Goal: Task Accomplishment & Management: Use online tool/utility

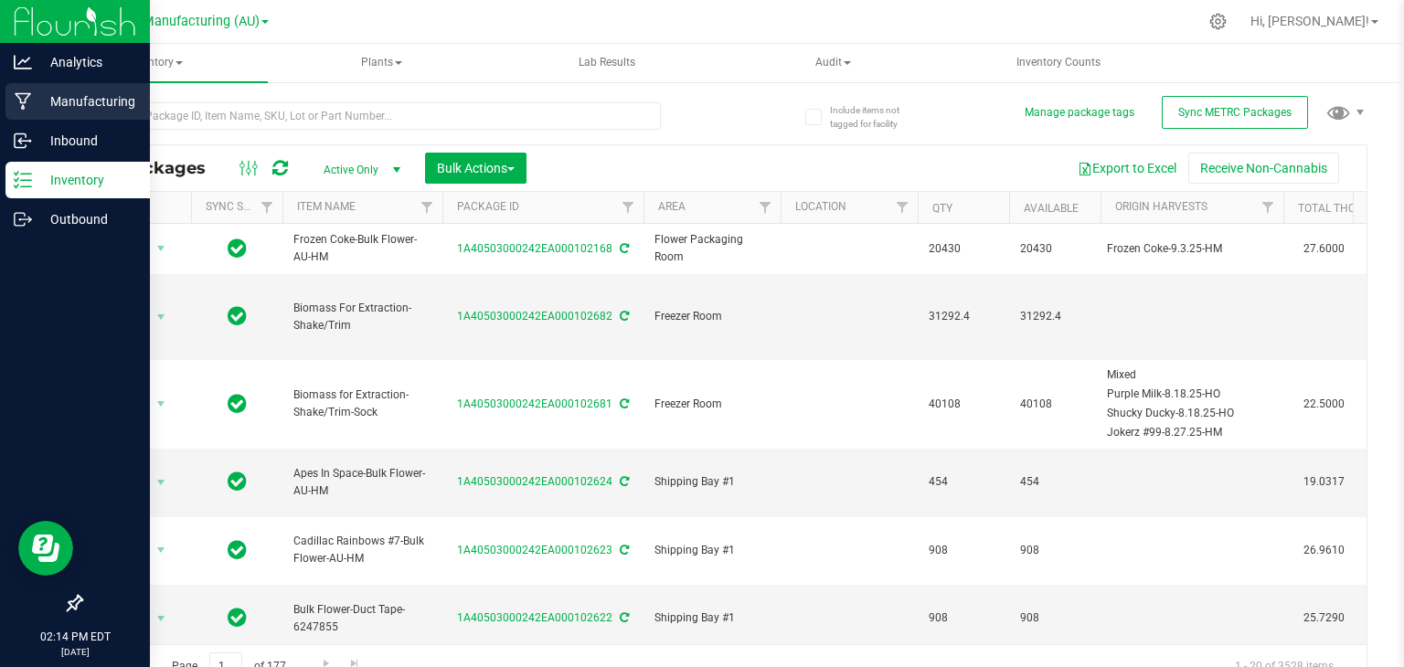
click at [21, 99] on icon at bounding box center [23, 101] width 17 height 18
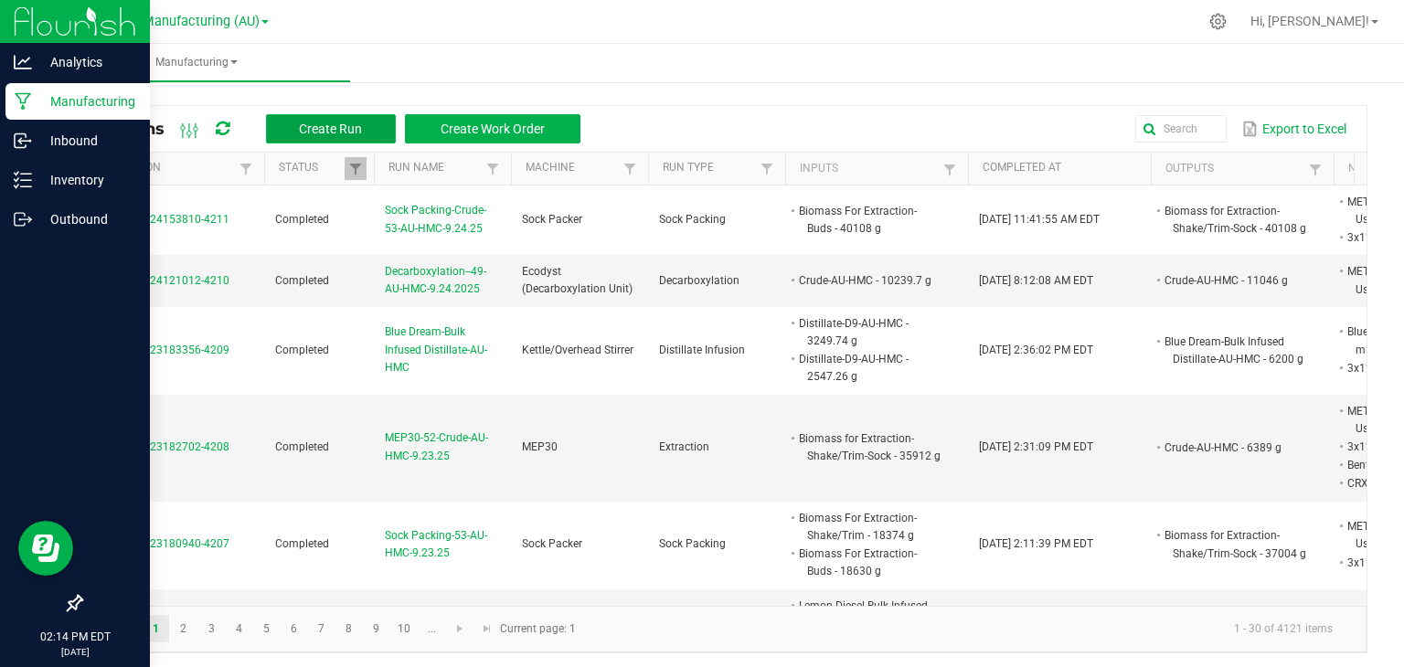
click at [289, 128] on button "Create Run" at bounding box center [331, 128] width 130 height 29
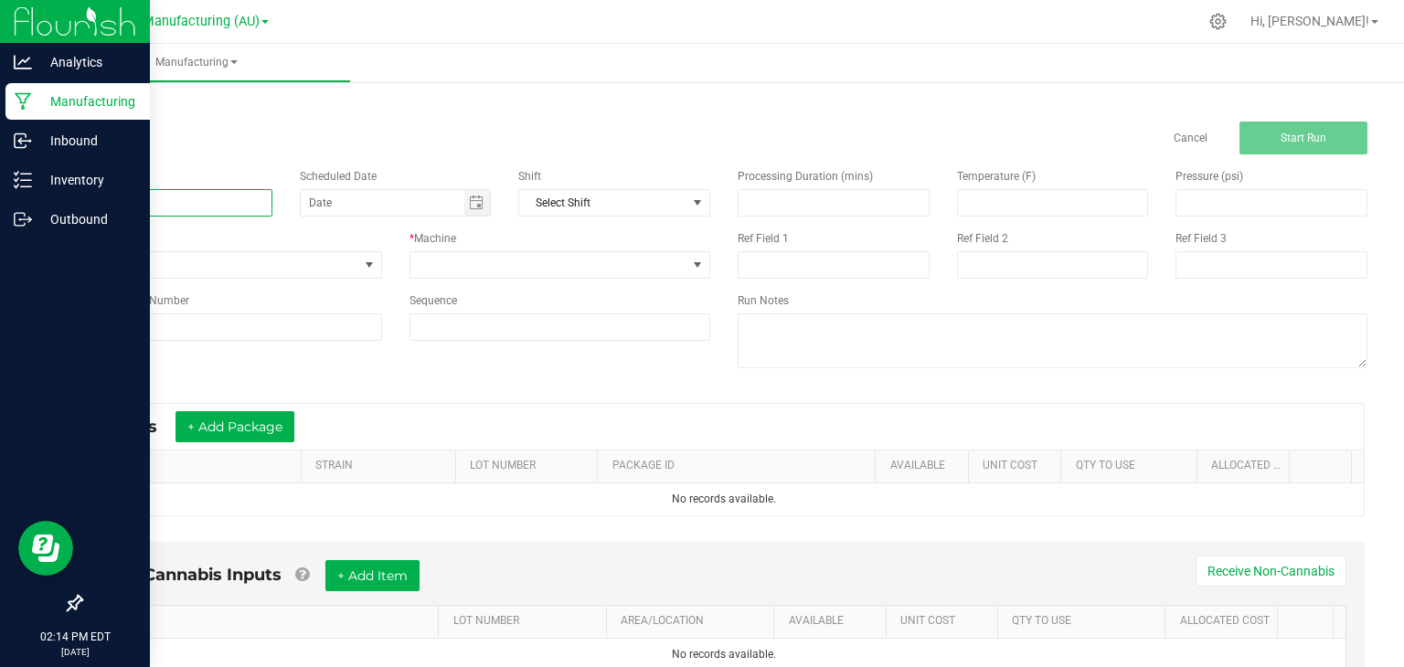
click at [123, 212] on input at bounding box center [176, 202] width 192 height 27
click at [484, 198] on span "Toggle calendar" at bounding box center [477, 203] width 27 height 26
type input "MEP30-CRude-53-AU-HMC-9.24.25"
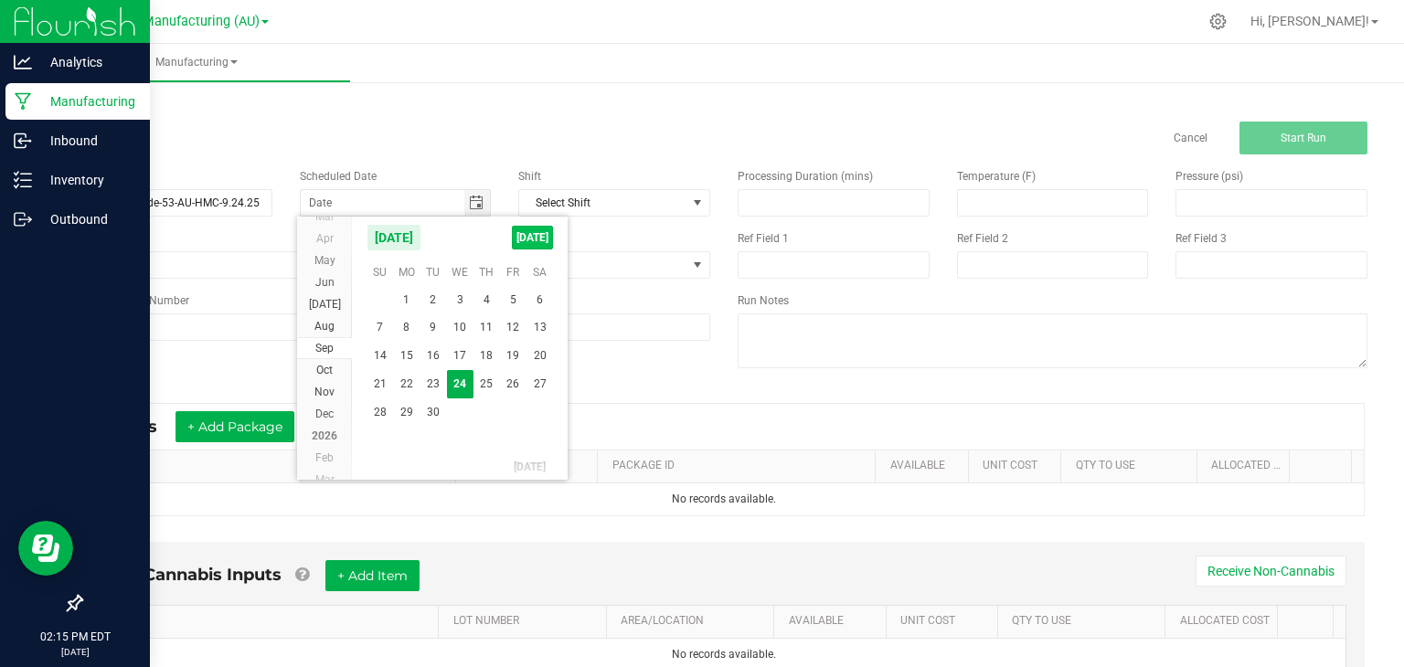
click at [514, 239] on span "[DATE]" at bounding box center [532, 238] width 41 height 24
type input "[DATE]"
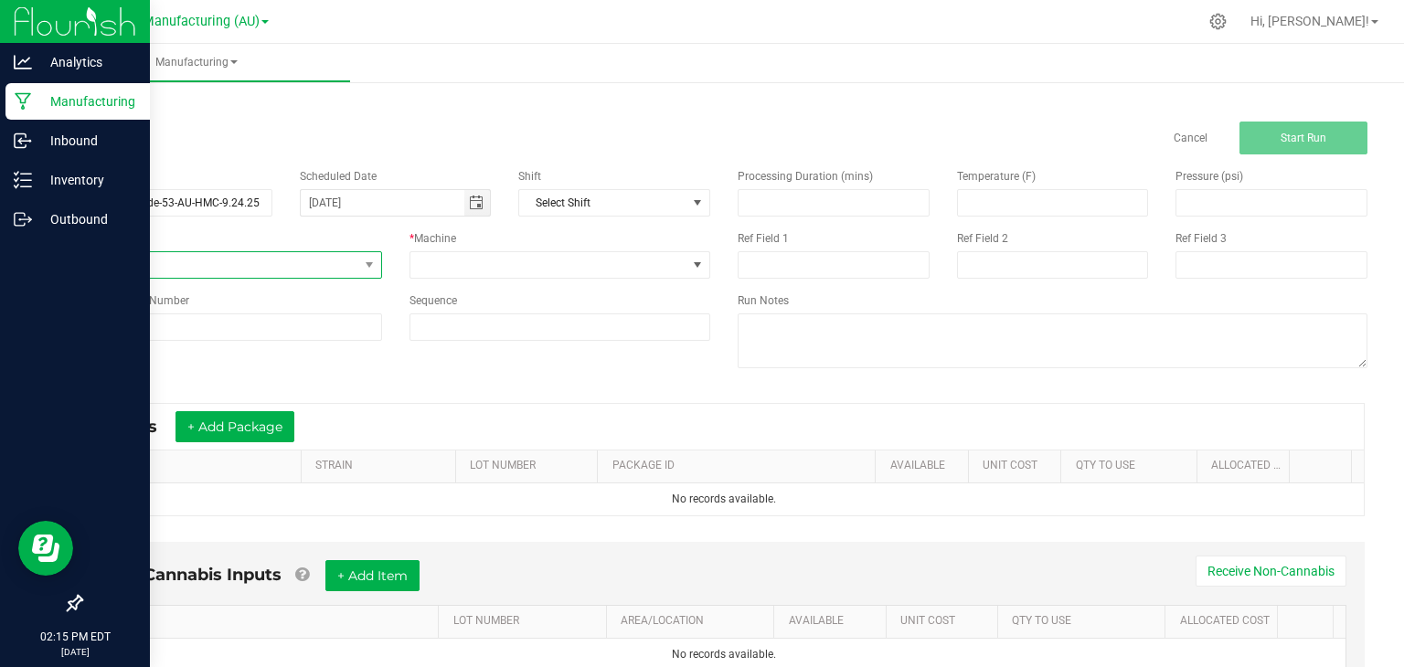
click at [319, 271] on span "None" at bounding box center [219, 265] width 277 height 26
click at [146, 459] on li "Extraction" at bounding box center [229, 456] width 296 height 27
click at [347, 325] on input at bounding box center [231, 326] width 302 height 27
type input "53"
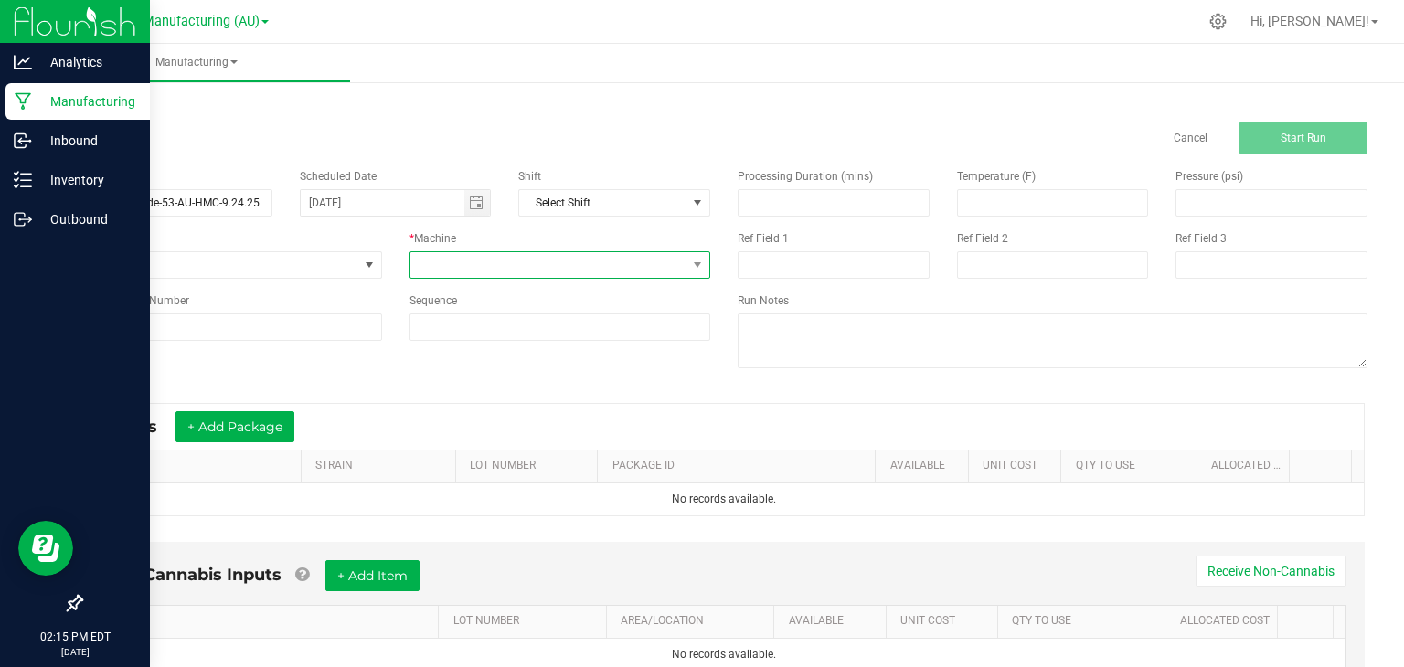
click at [534, 268] on span at bounding box center [548, 265] width 277 height 26
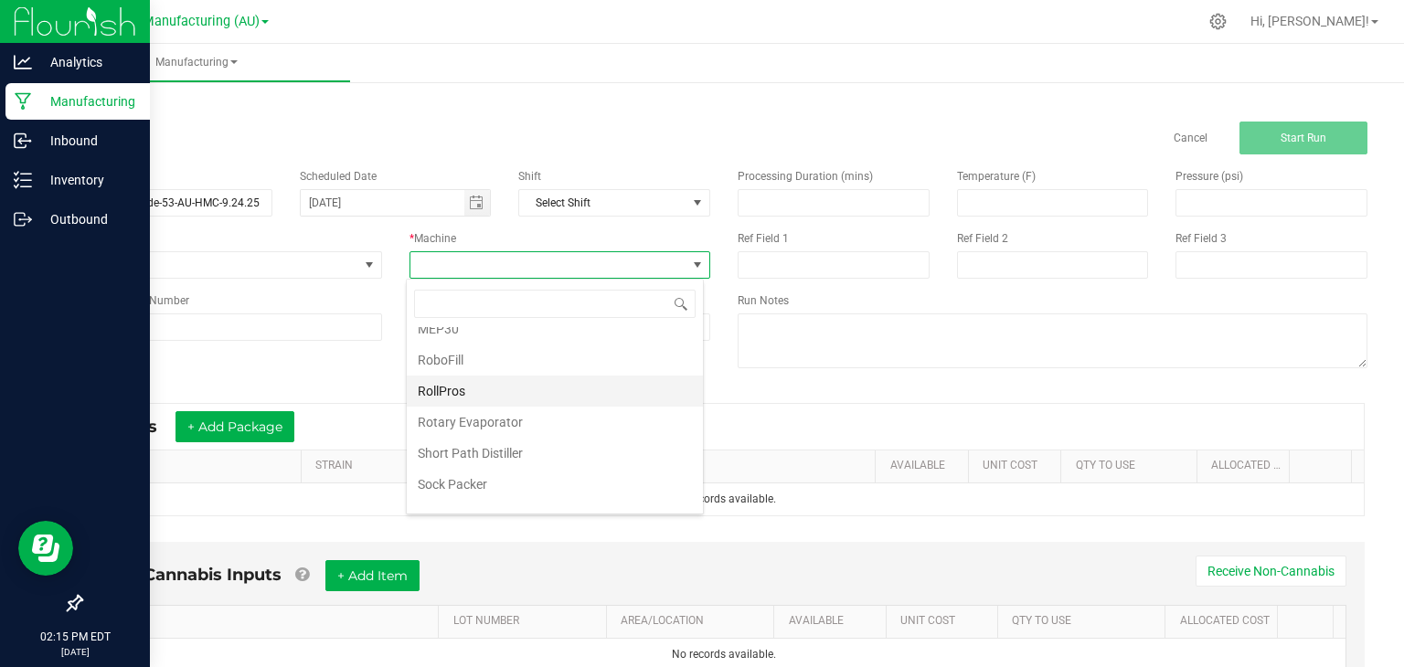
scroll to position [267, 0]
click at [450, 388] on li "MEP30" at bounding box center [555, 386] width 296 height 31
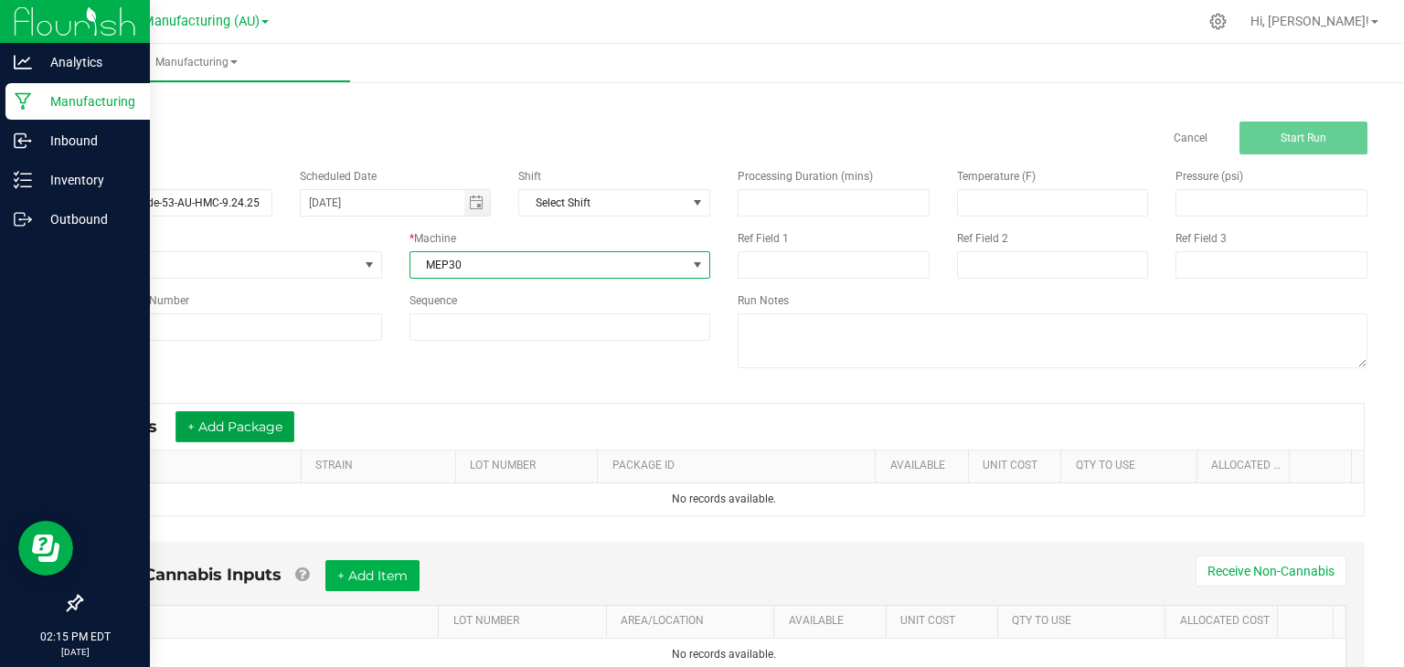
click at [208, 429] on button "+ Add Package" at bounding box center [234, 426] width 119 height 31
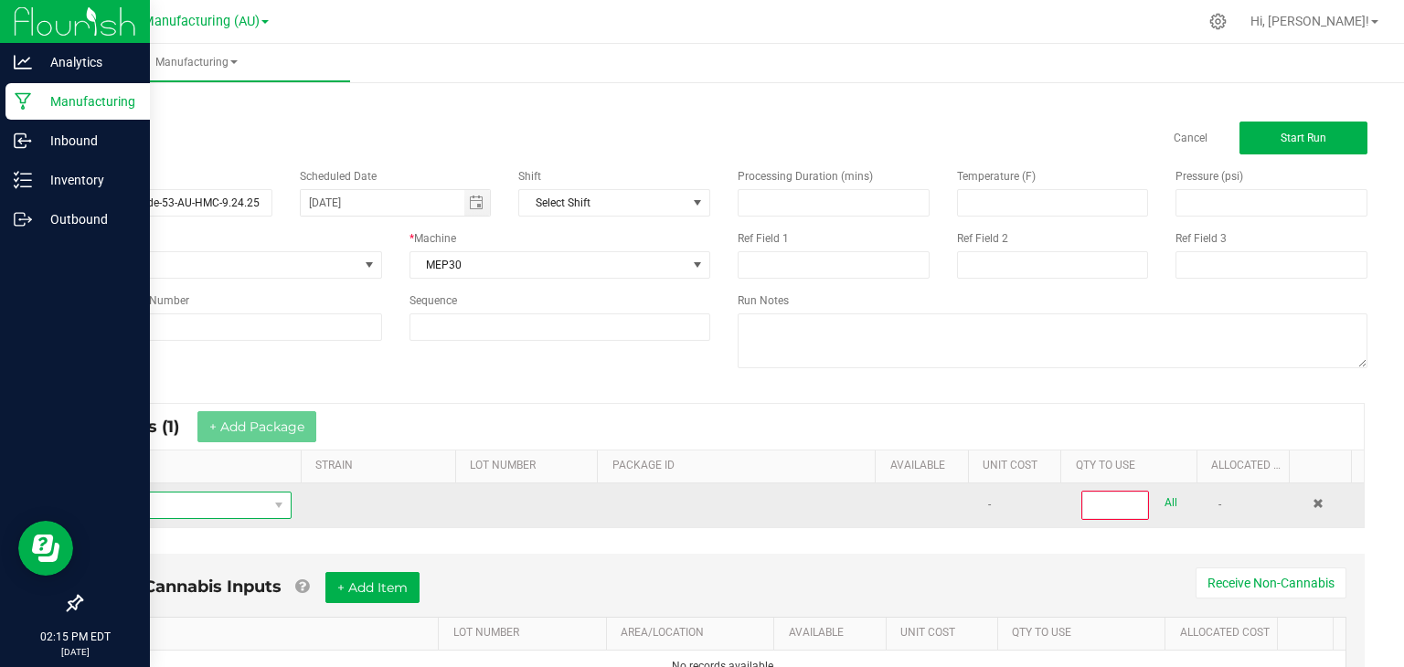
click at [186, 506] on span "NO DATA FOUND" at bounding box center [182, 506] width 172 height 26
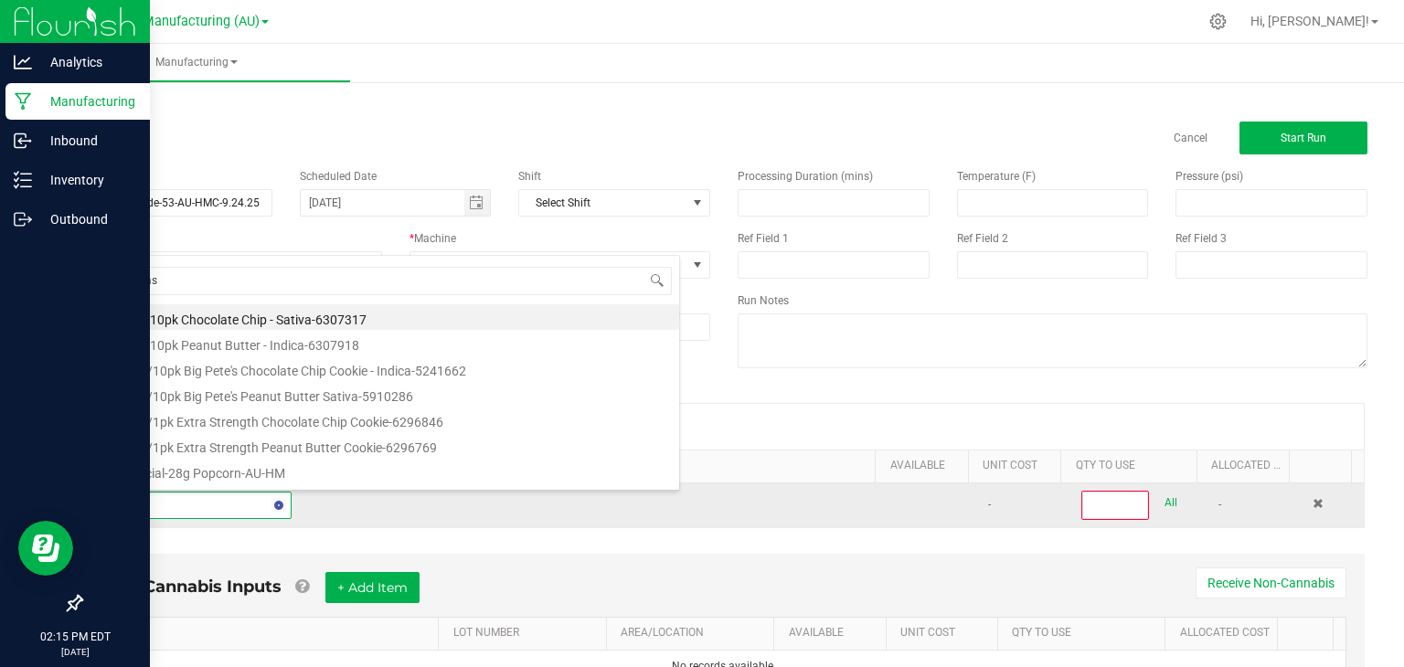
type input "biomass"
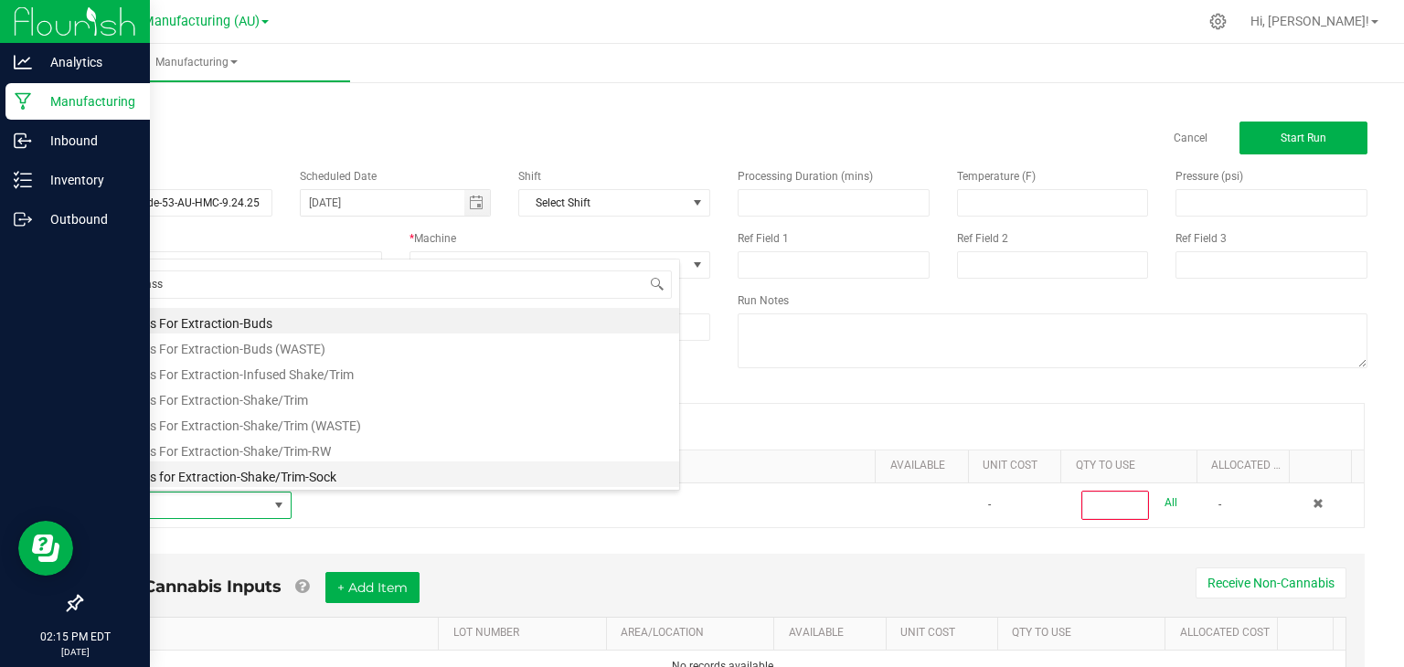
click at [248, 479] on li "Biomass for Extraction-Shake/Trim-Sock" at bounding box center [387, 474] width 583 height 26
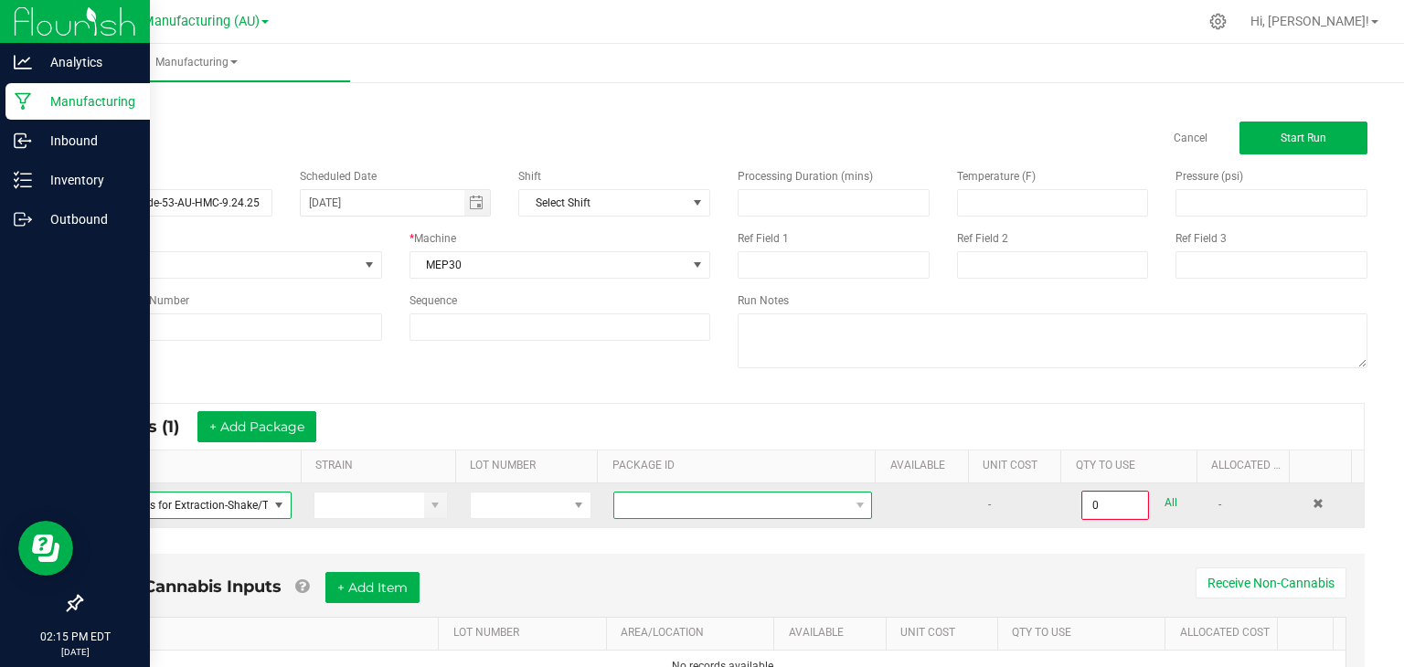
click at [648, 507] on span at bounding box center [731, 506] width 234 height 26
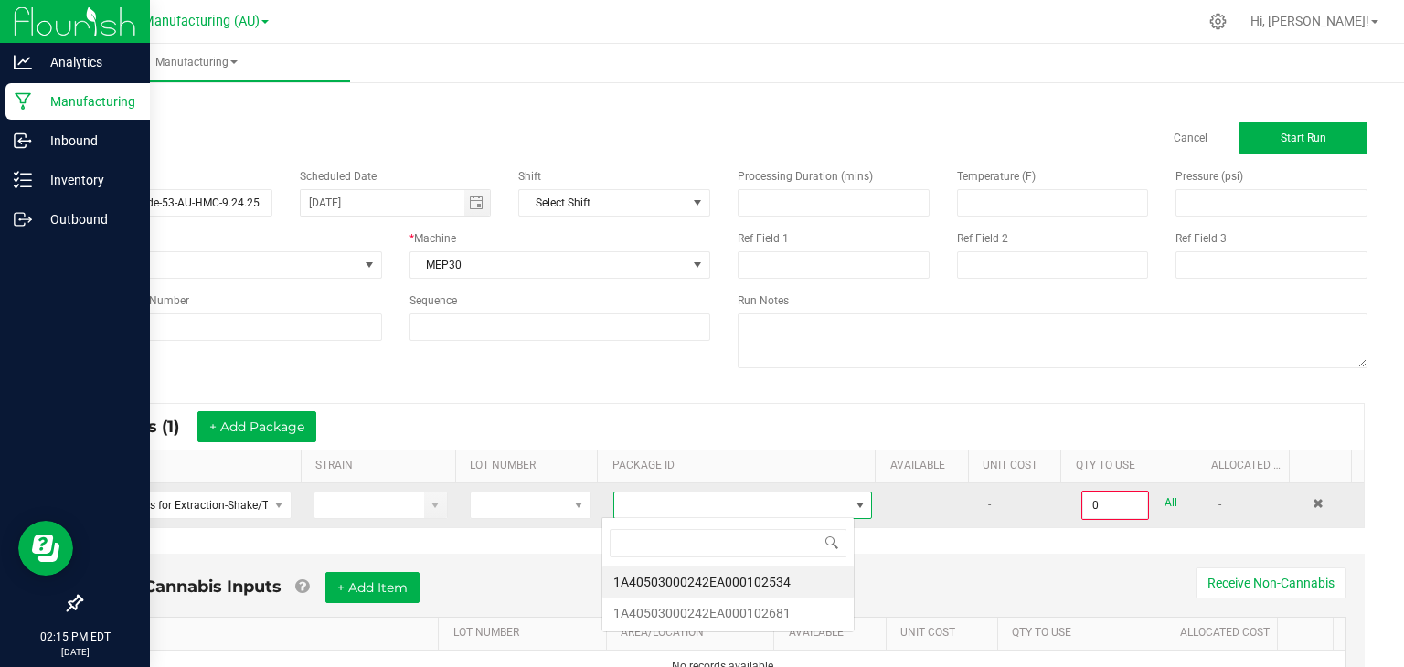
scroll to position [27, 252]
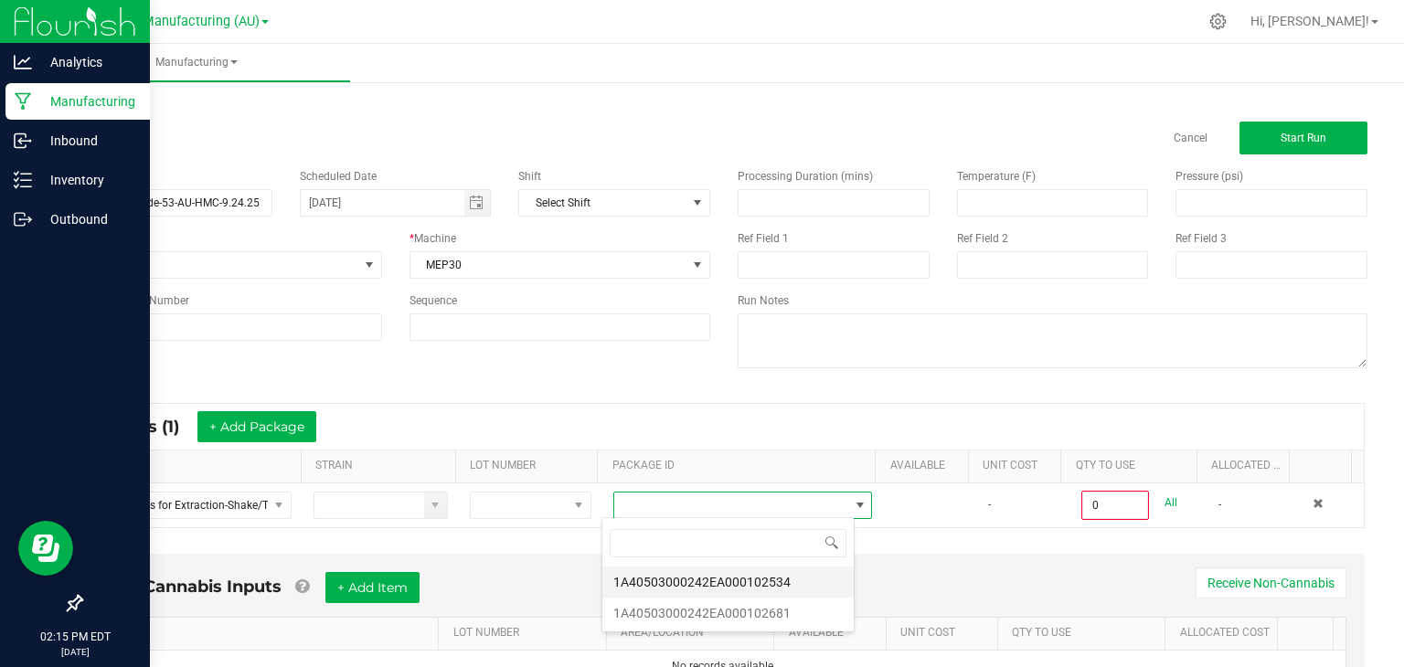
click at [777, 577] on li "1A40503000242EA000102534" at bounding box center [727, 582] width 251 height 31
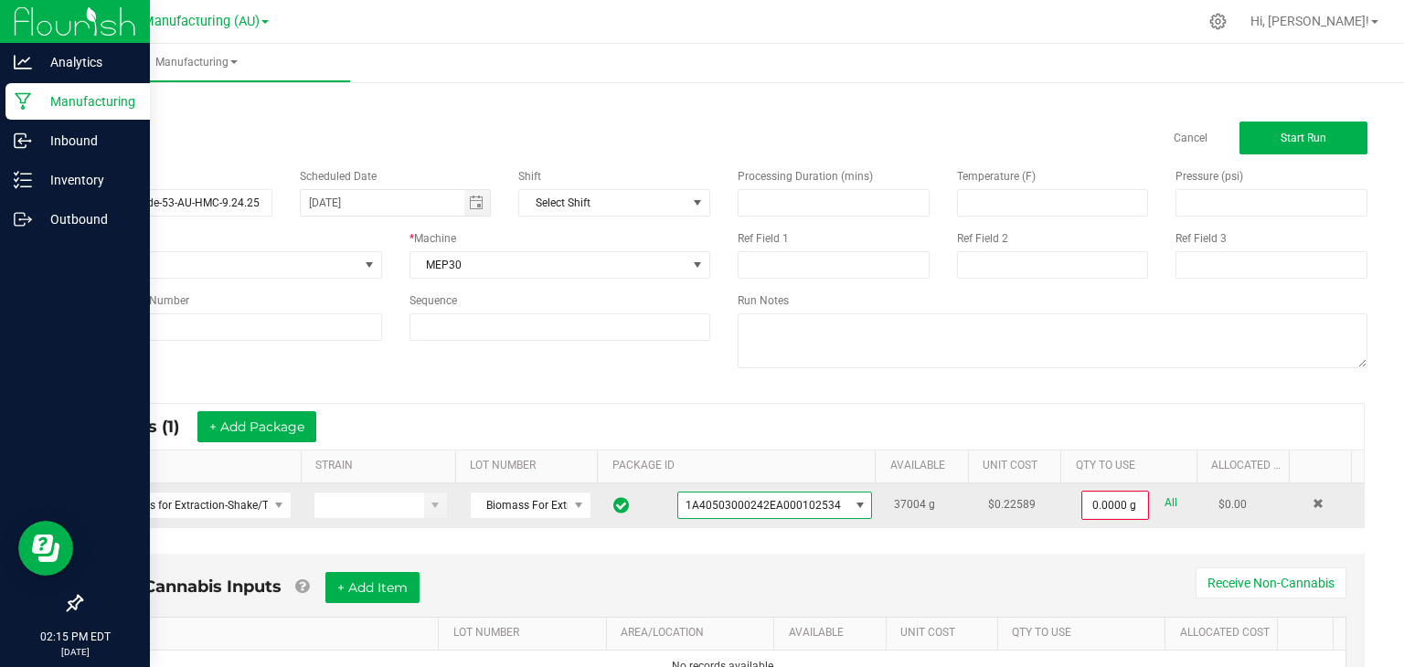
click at [1164, 500] on link "All" at bounding box center [1170, 503] width 13 height 25
type input "37004.0000 g"
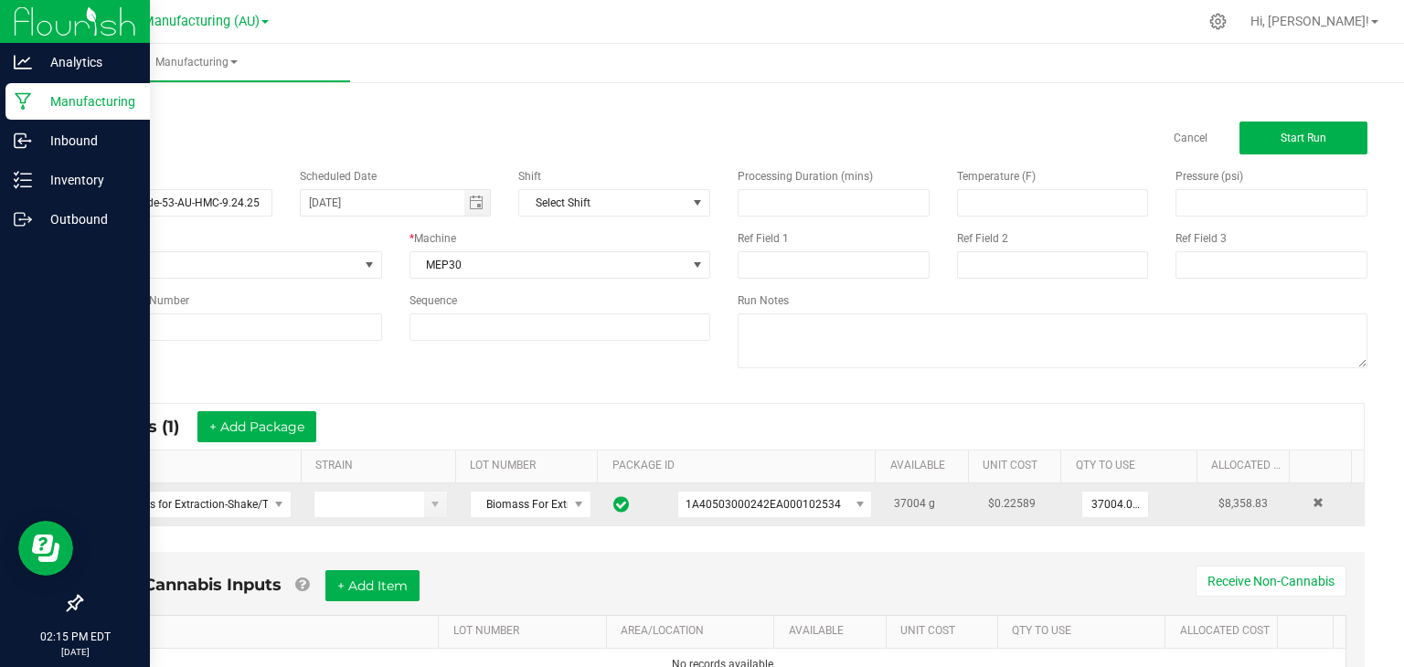
scroll to position [83, 0]
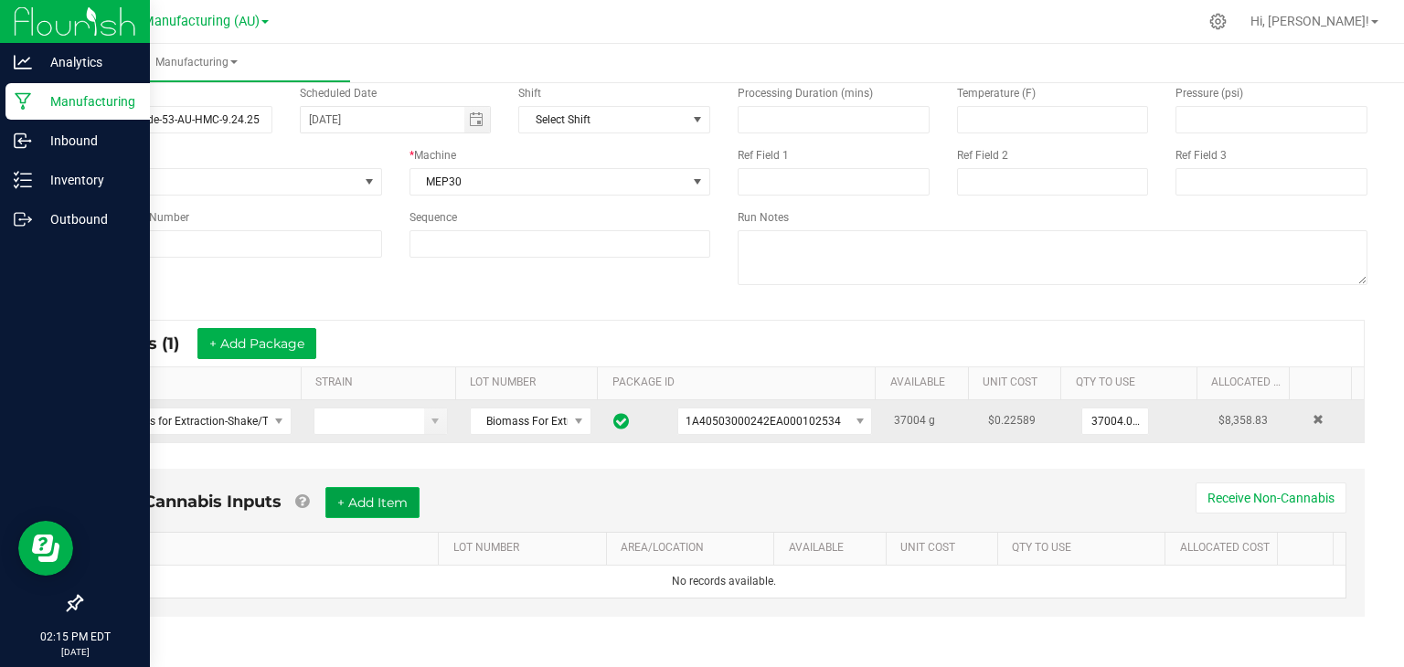
click at [400, 505] on button "+ Add Item" at bounding box center [372, 502] width 94 height 31
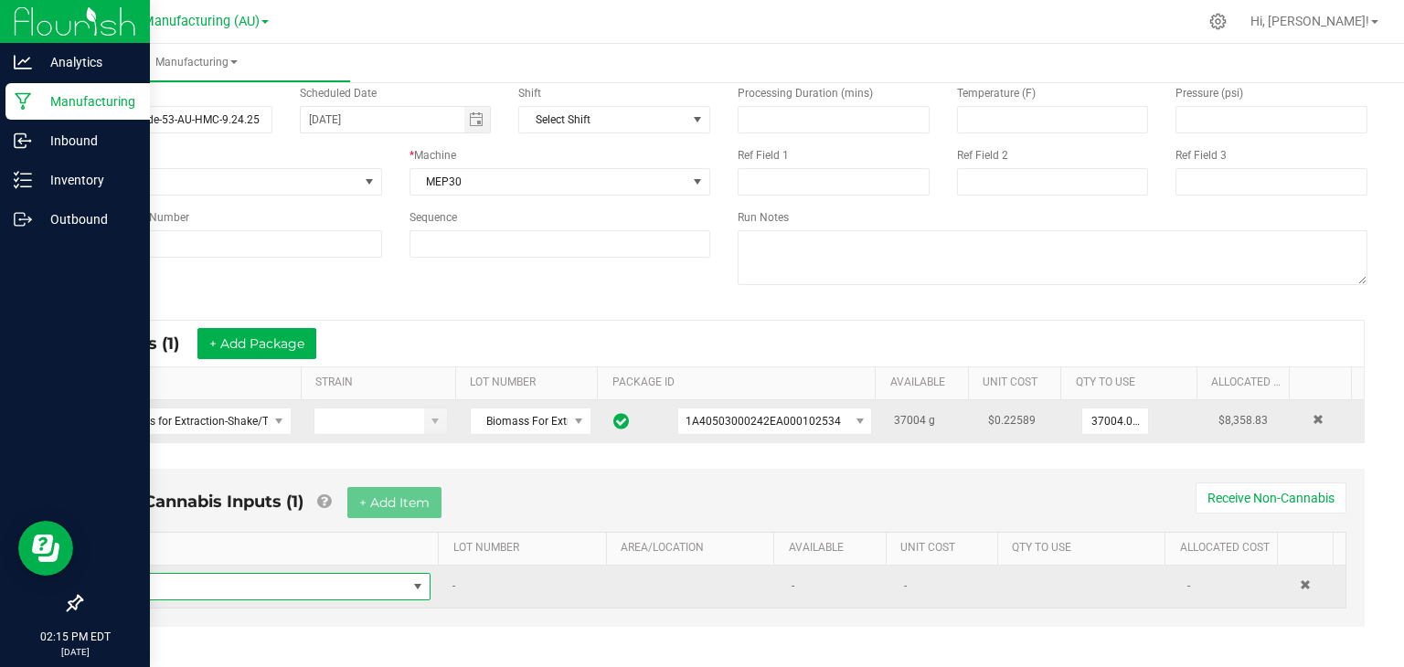
click at [256, 579] on span "NO DATA FOUND" at bounding box center [260, 587] width 292 height 26
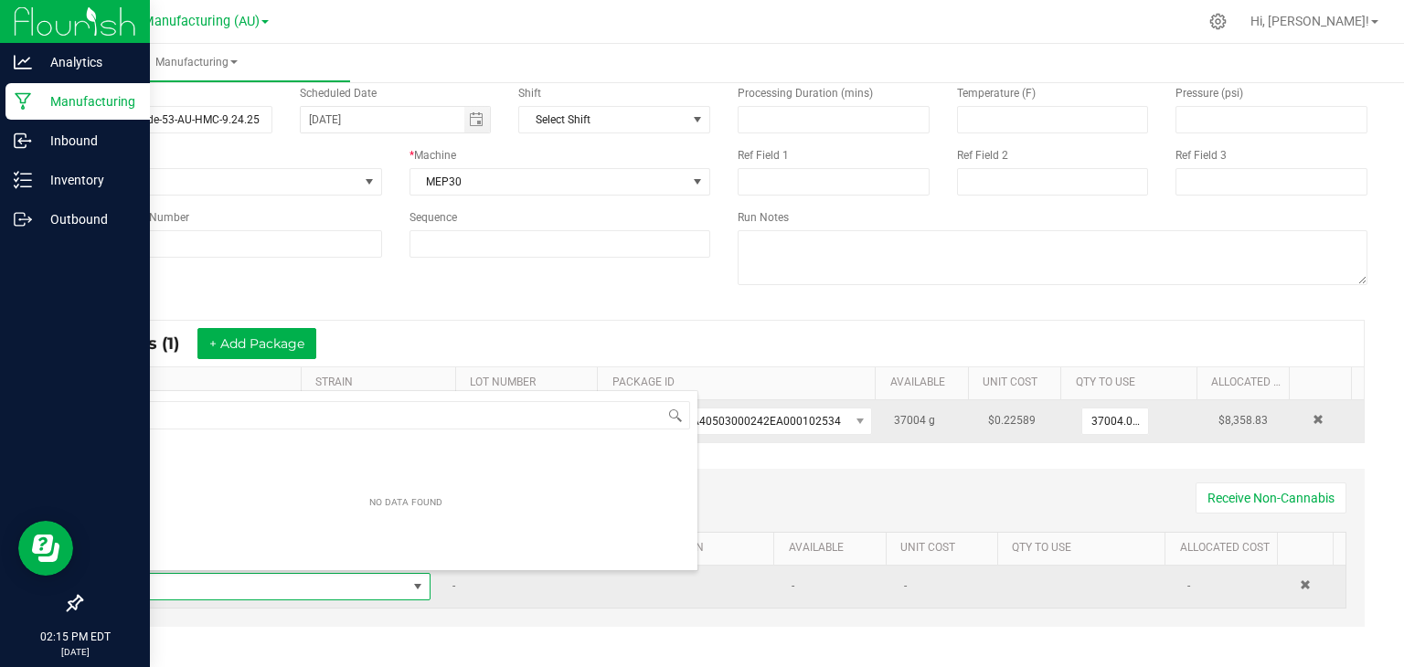
scroll to position [27, 305]
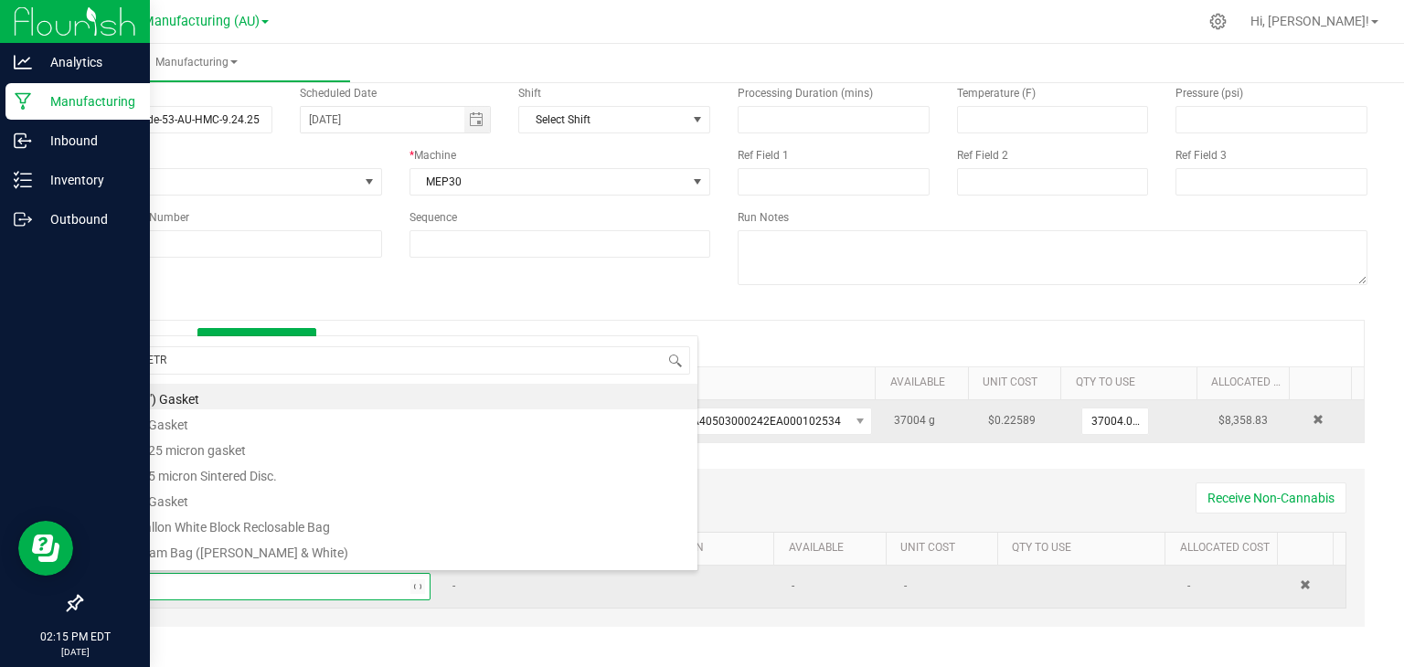
type input "METRC"
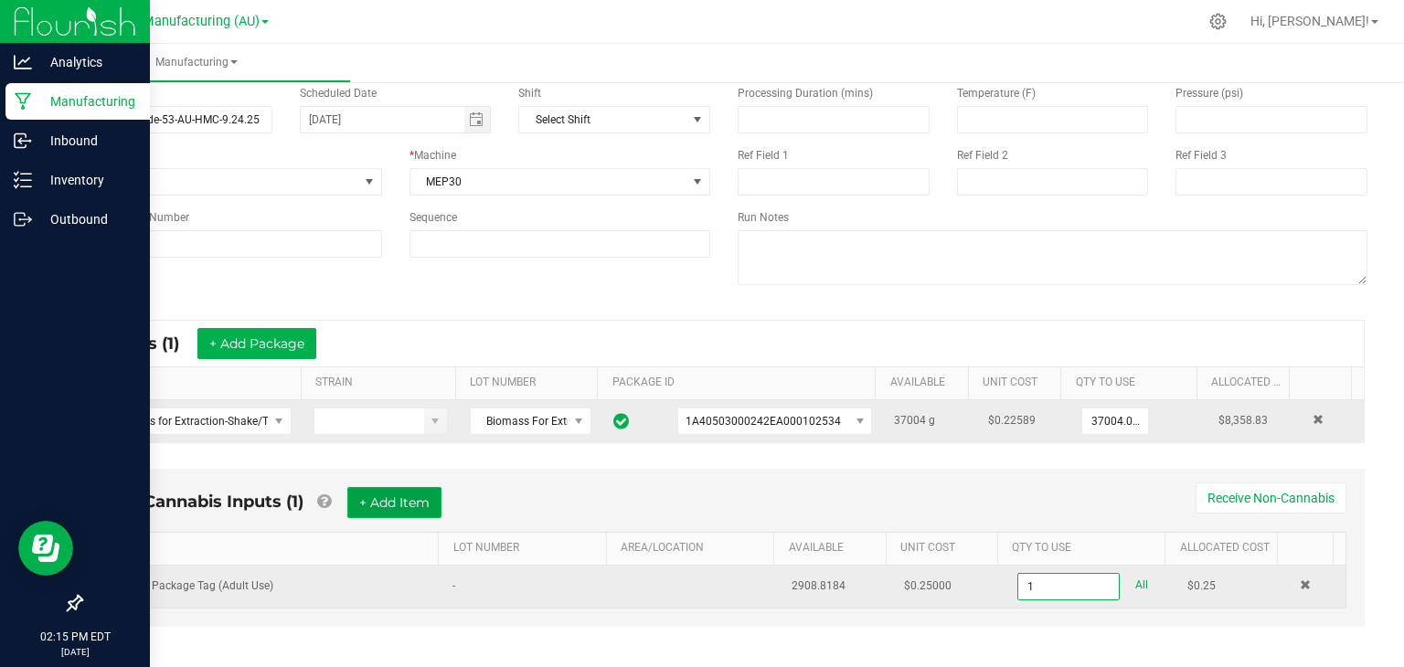
type input "1 ea"
click at [422, 490] on button "+ Add Item" at bounding box center [394, 502] width 94 height 31
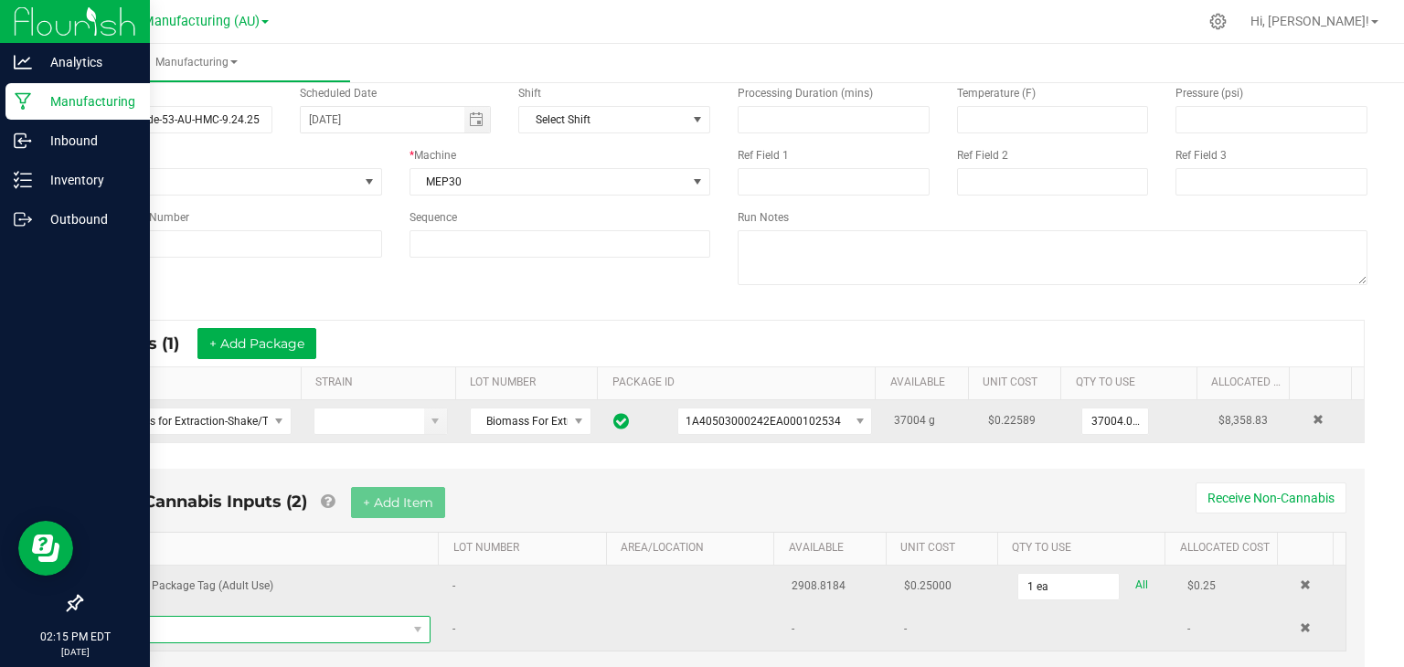
click at [245, 627] on span "NO DATA FOUND" at bounding box center [260, 630] width 292 height 26
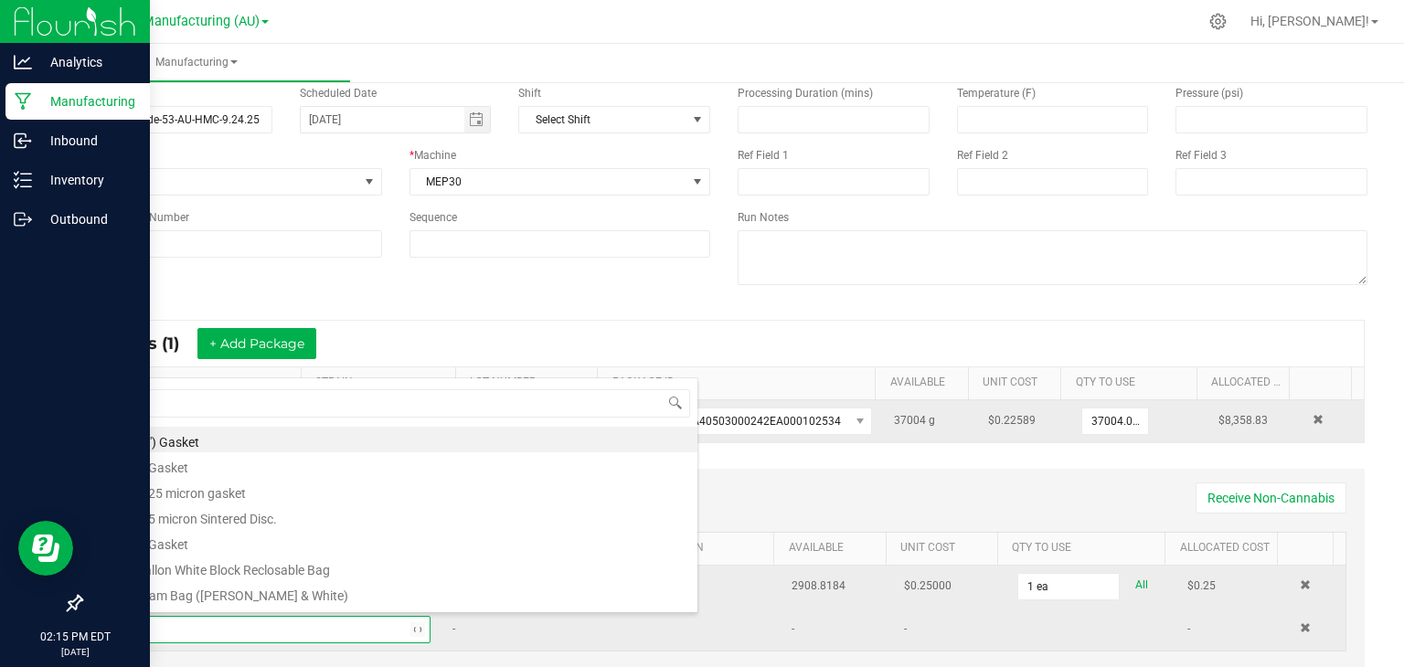
type input "3x1"
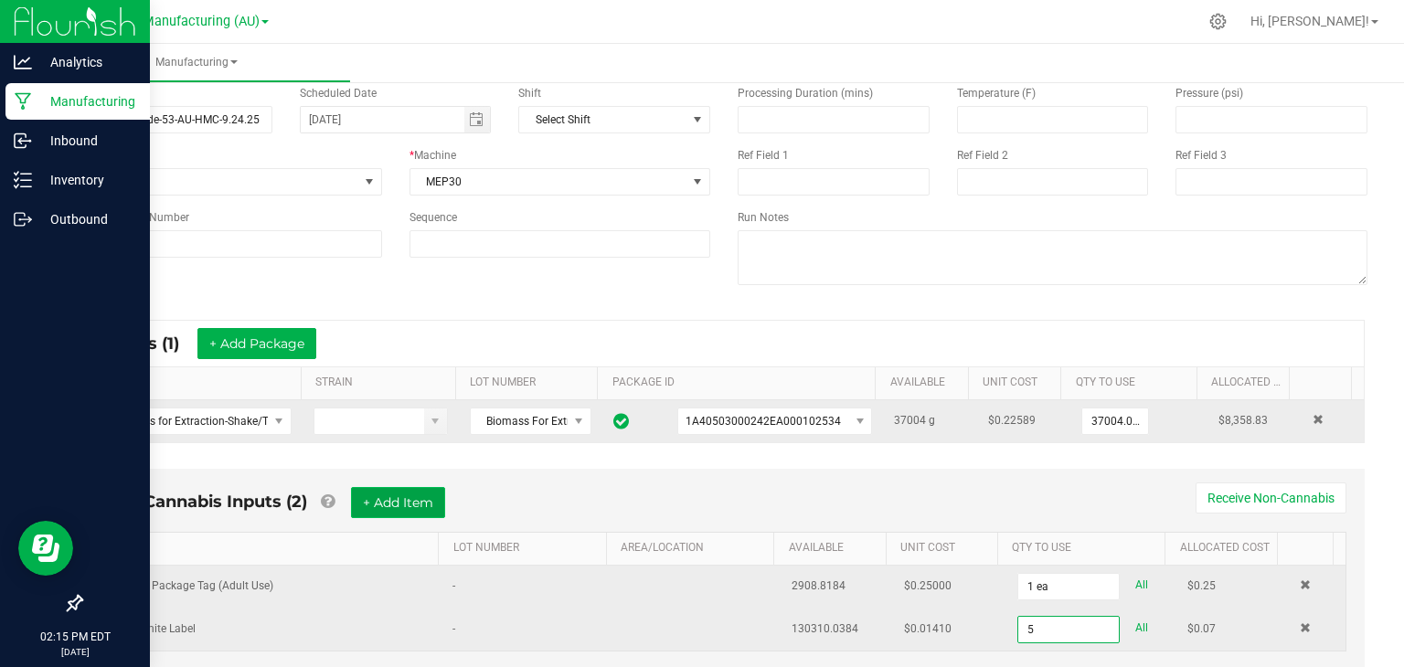
type input "5 ea"
click at [401, 510] on button "+ Add Item" at bounding box center [398, 502] width 94 height 31
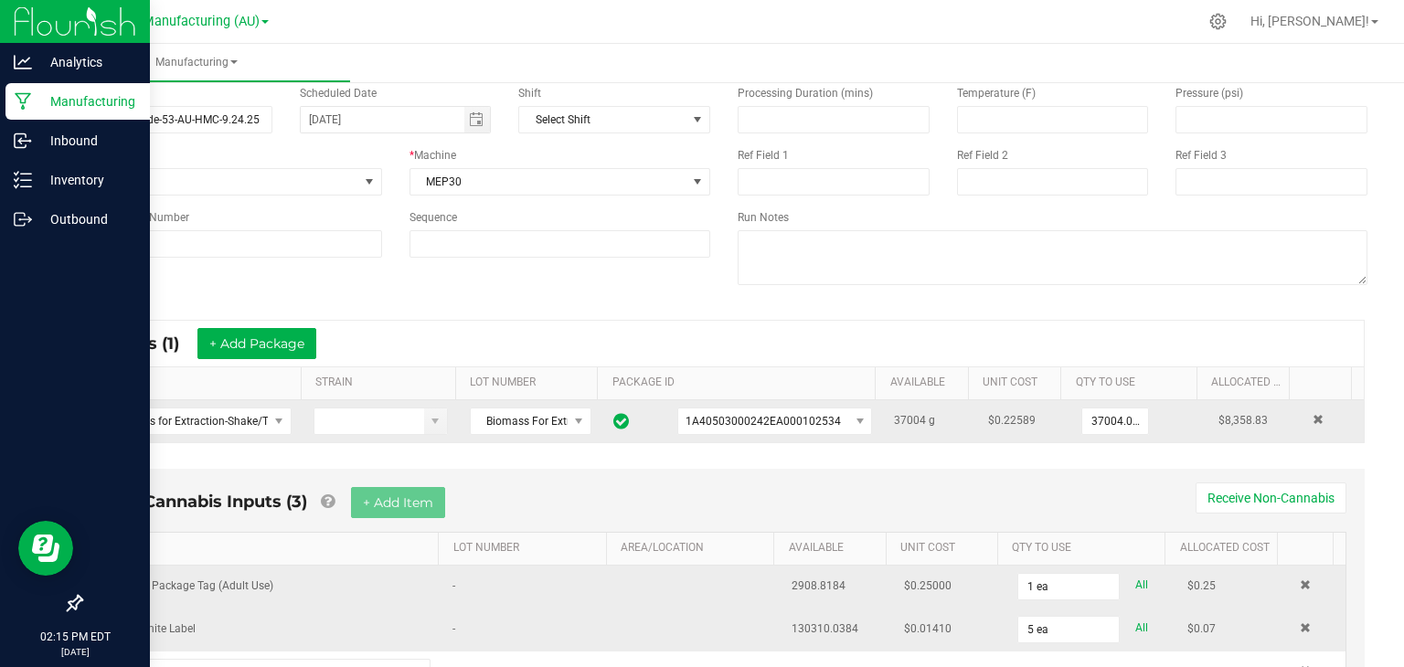
scroll to position [177, 0]
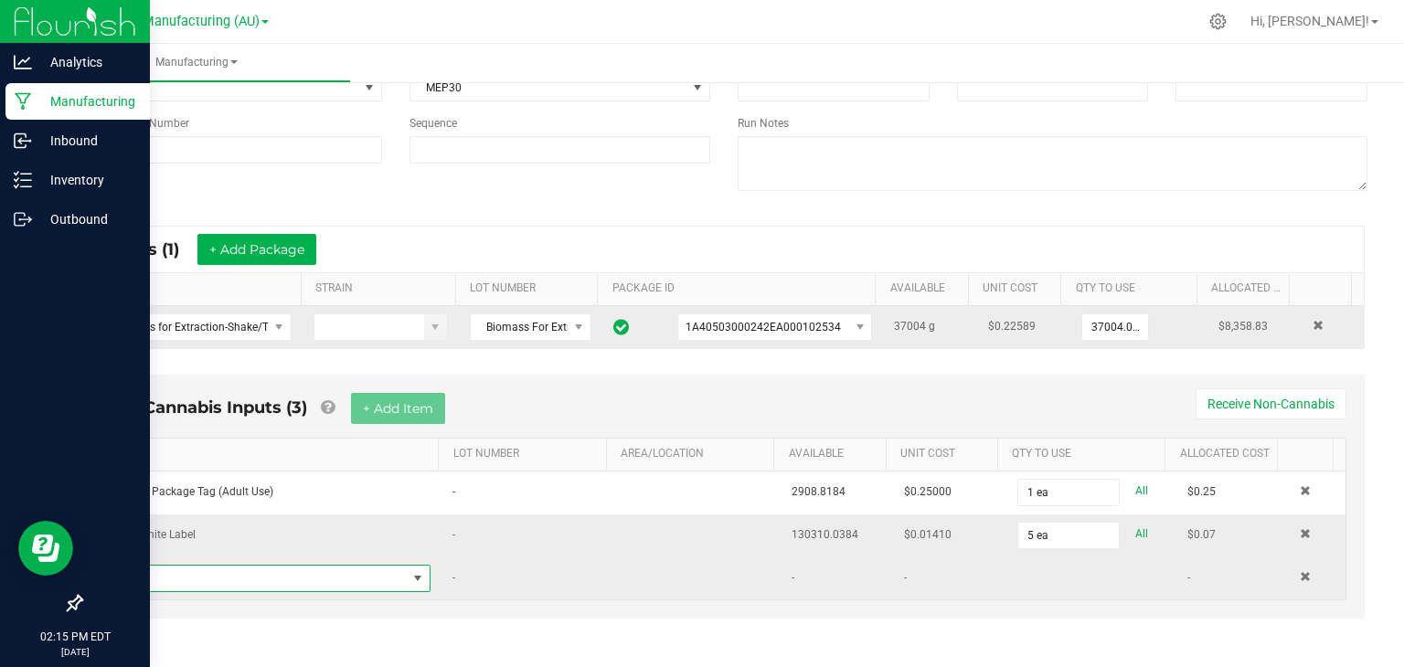
click at [274, 580] on span "NO DATA FOUND" at bounding box center [260, 579] width 292 height 26
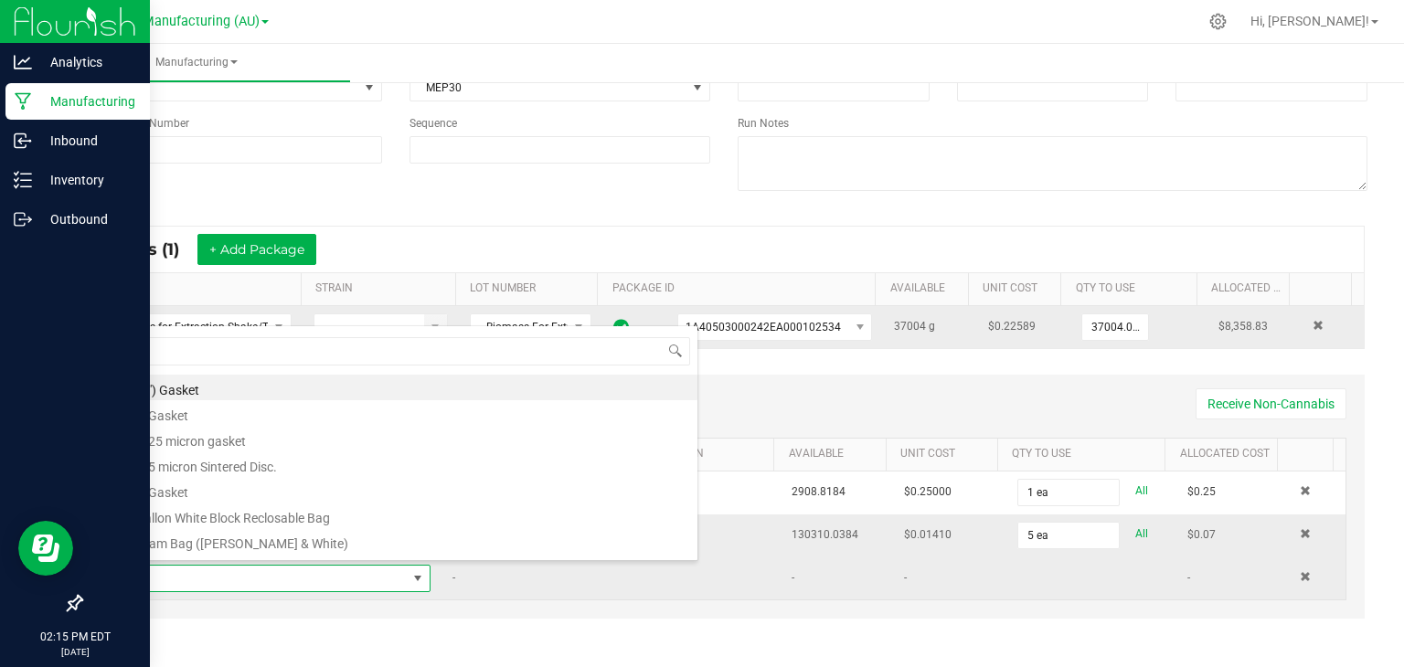
scroll to position [27, 305]
type input "t5"
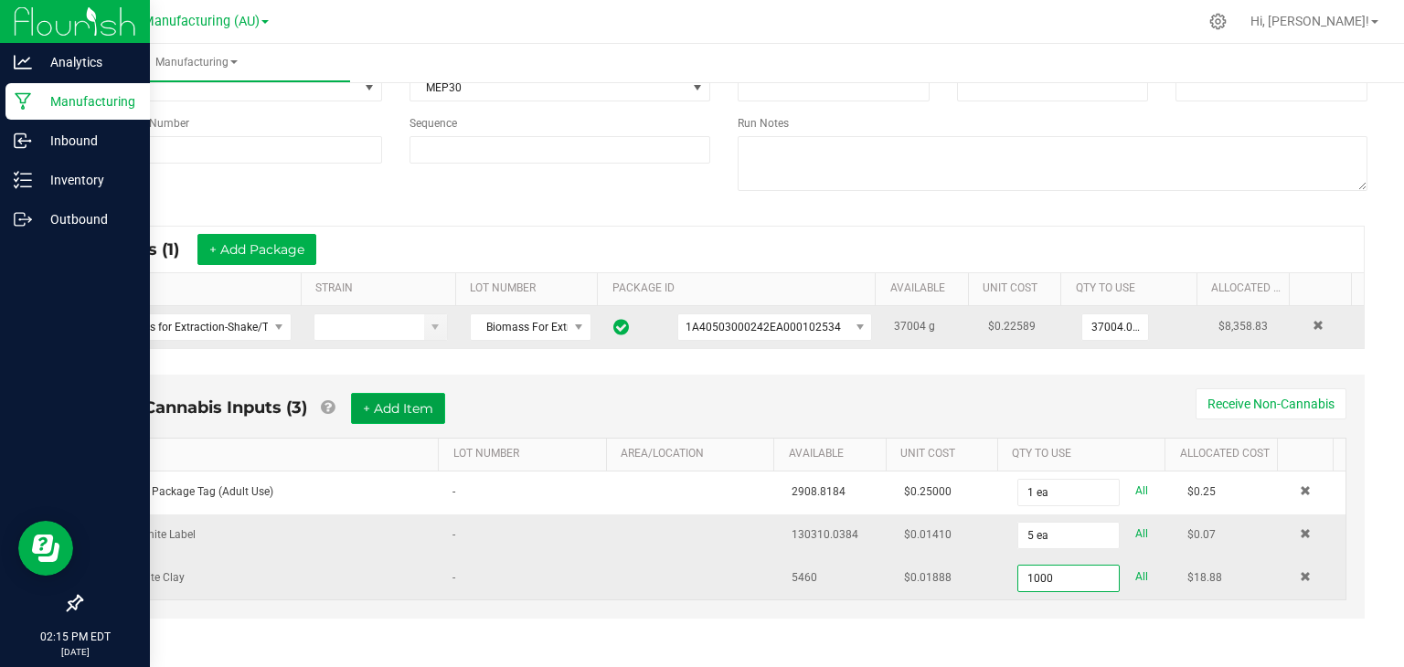
type input "1000.0000 g"
click at [401, 408] on button "+ Add Item" at bounding box center [398, 408] width 94 height 31
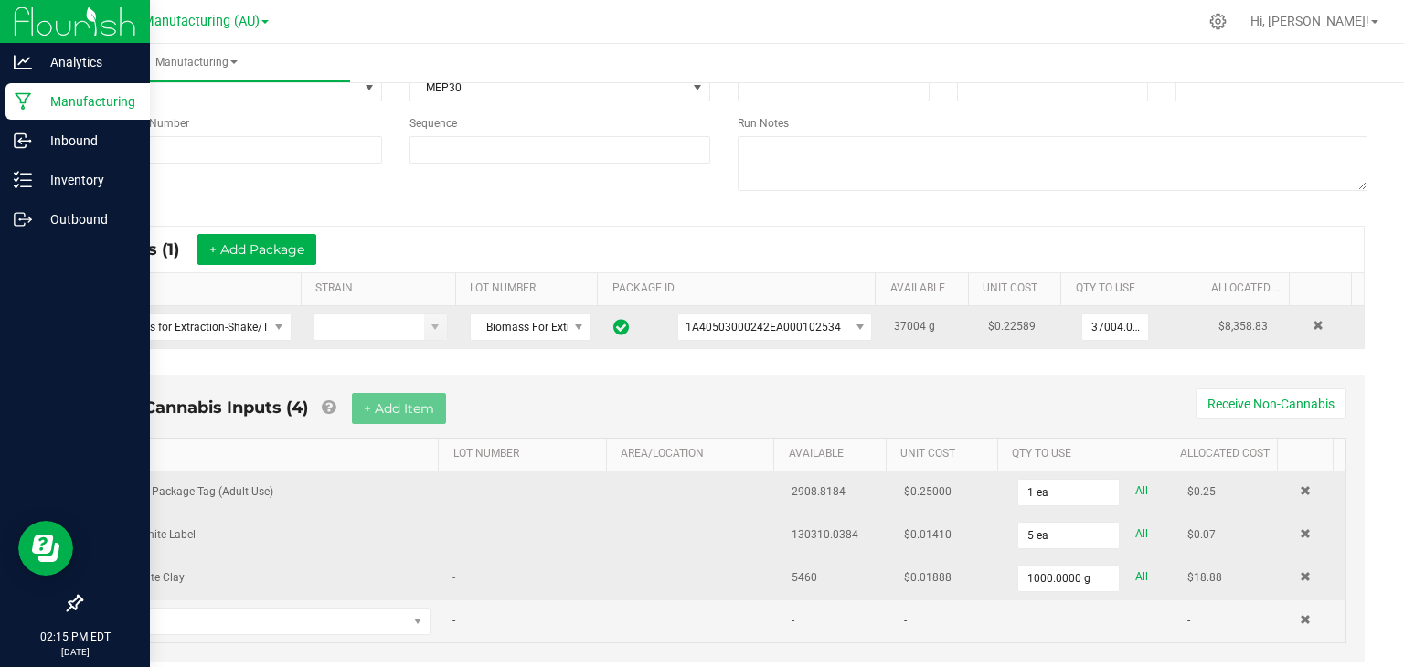
scroll to position [219, 0]
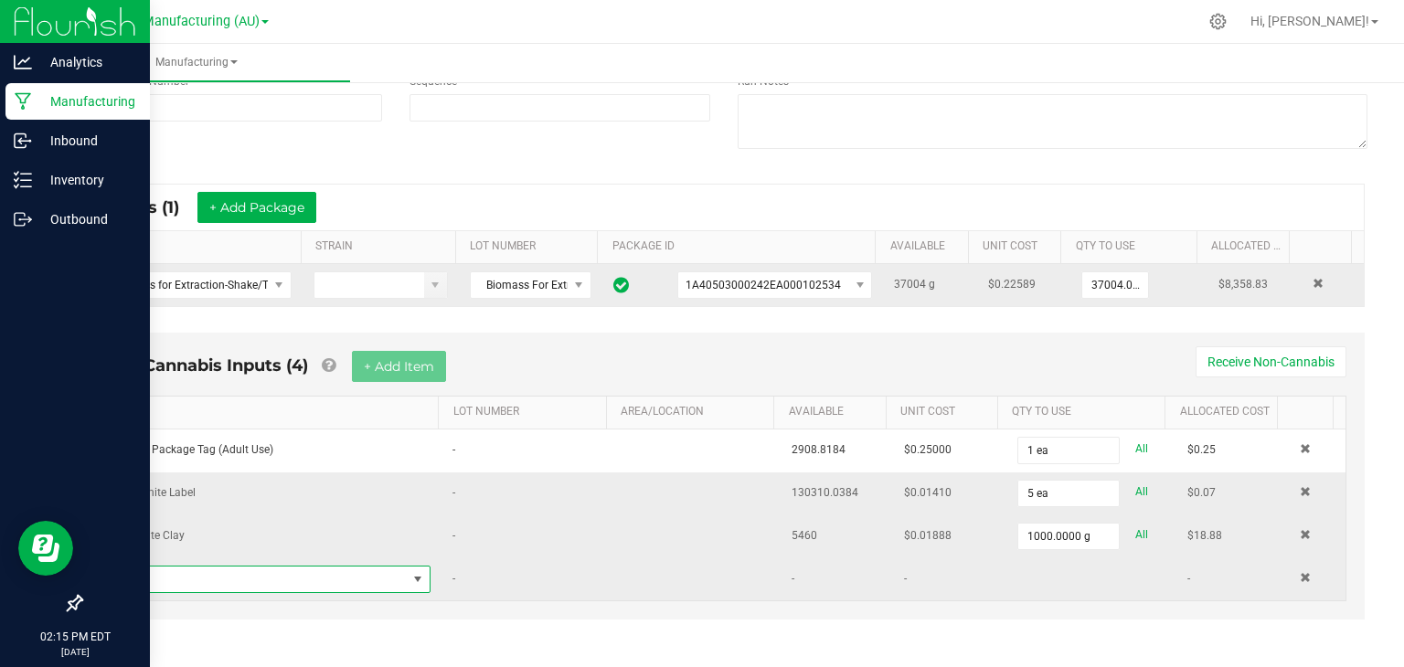
click at [324, 576] on span "NO DATA FOUND" at bounding box center [260, 580] width 292 height 26
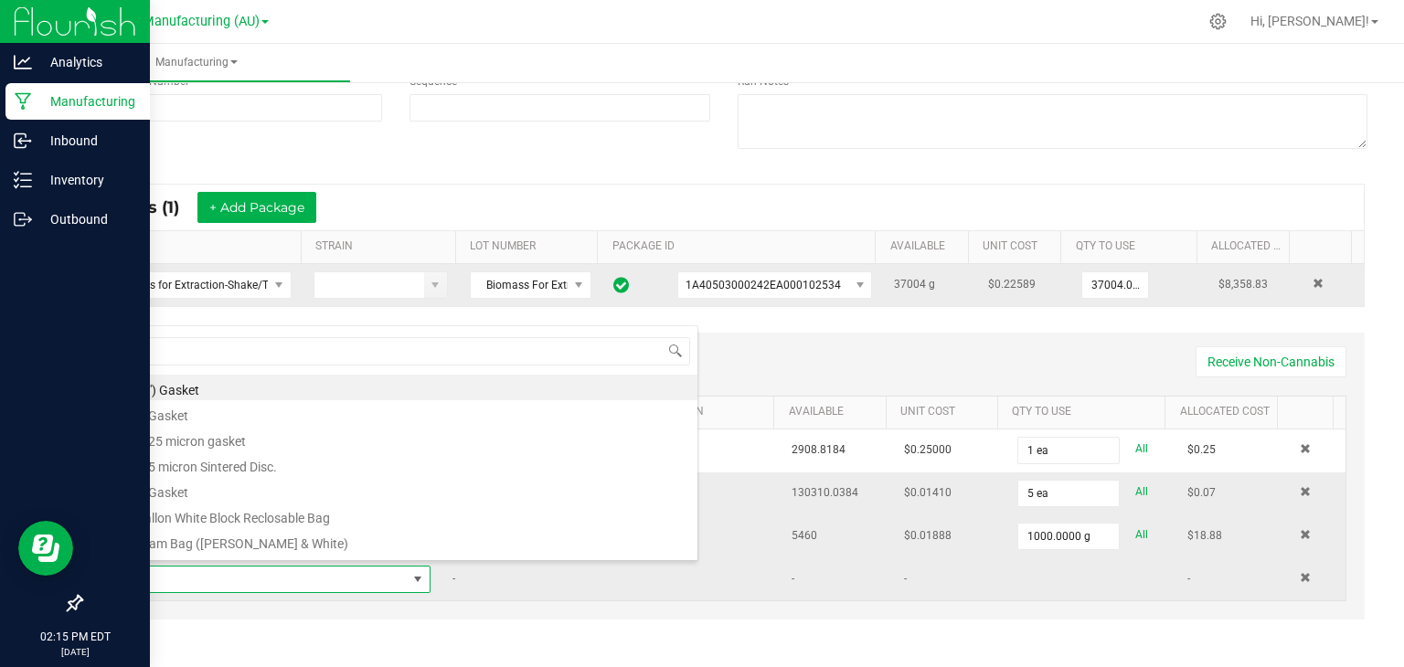
scroll to position [27, 305]
type input "CRX"
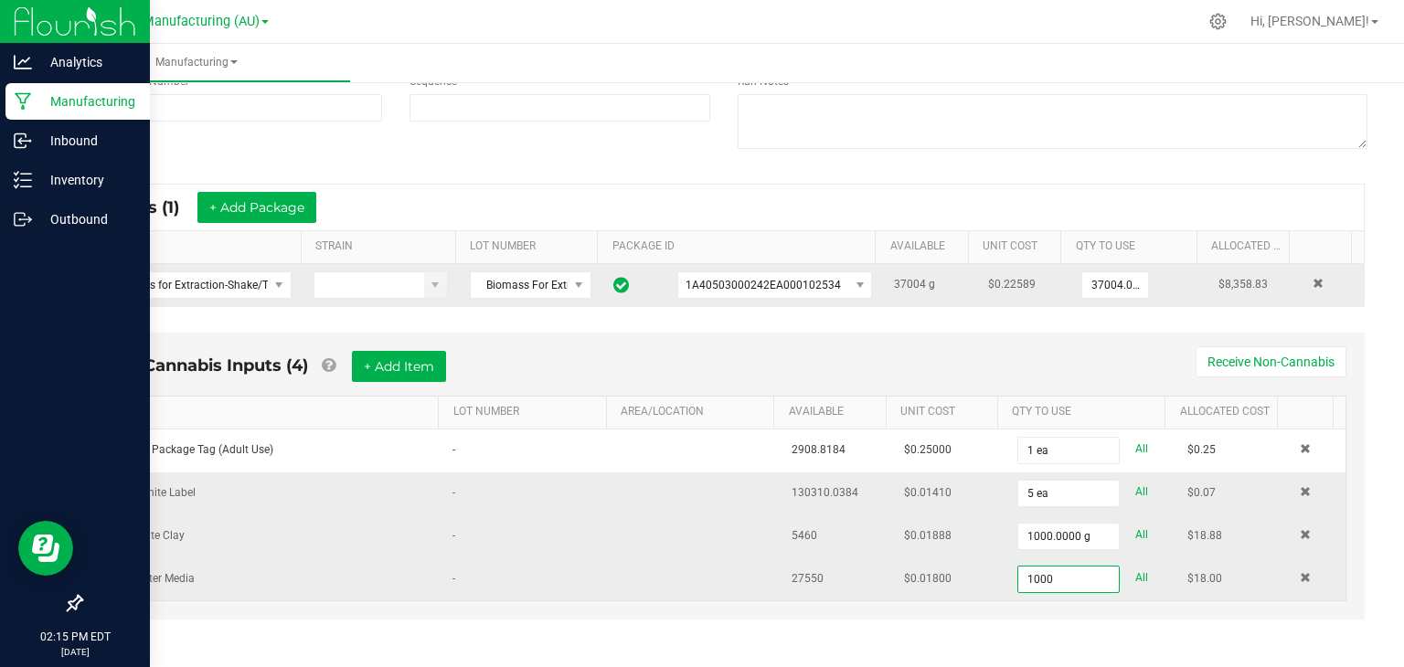
type input "1000.0000 kg"
click at [566, 355] on div "Non-Cannabis Inputs (4) + Add Item Receive Non-Cannabis" at bounding box center [723, 373] width 1245 height 45
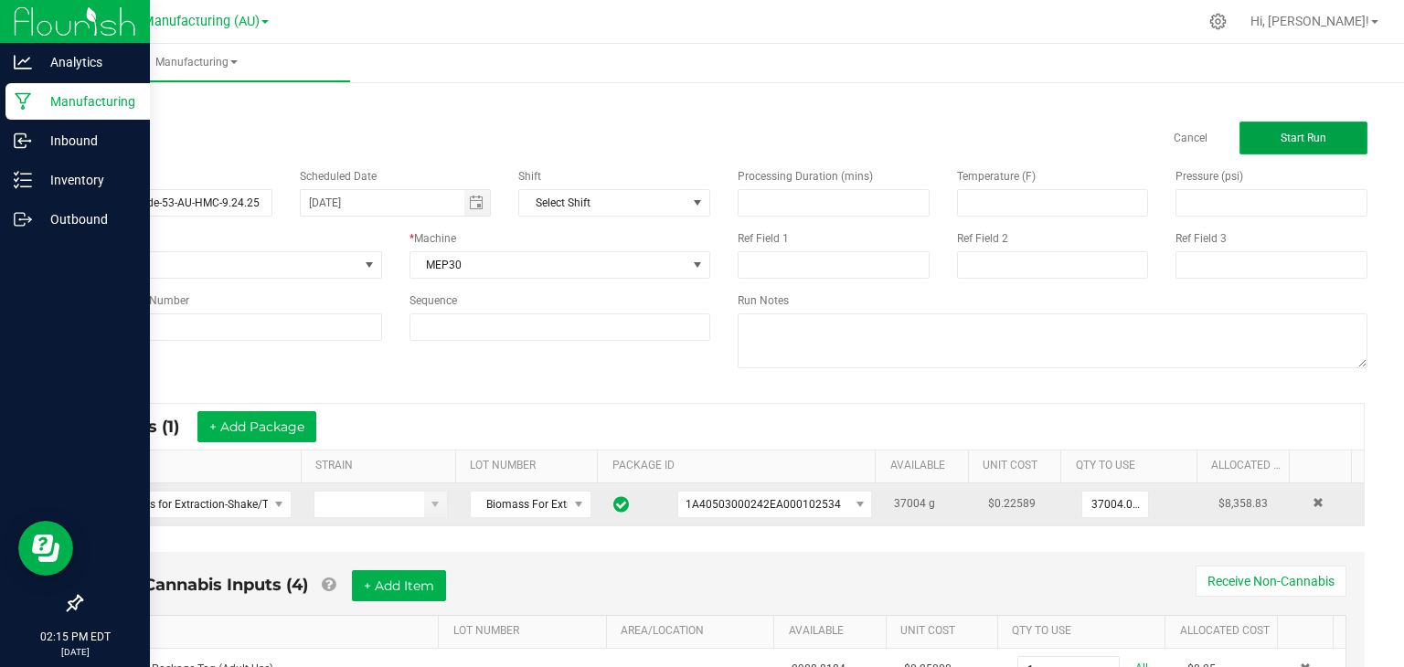
click at [1290, 133] on span "Start Run" at bounding box center [1303, 138] width 46 height 13
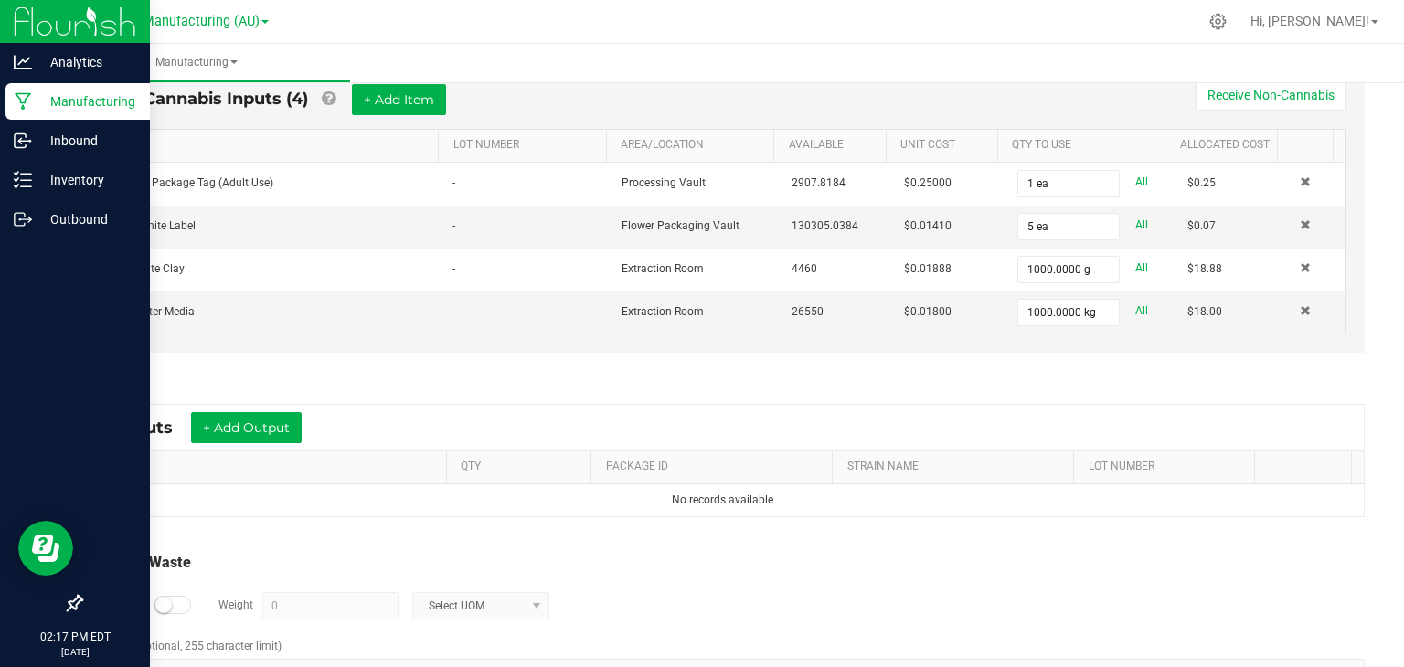
scroll to position [585, 0]
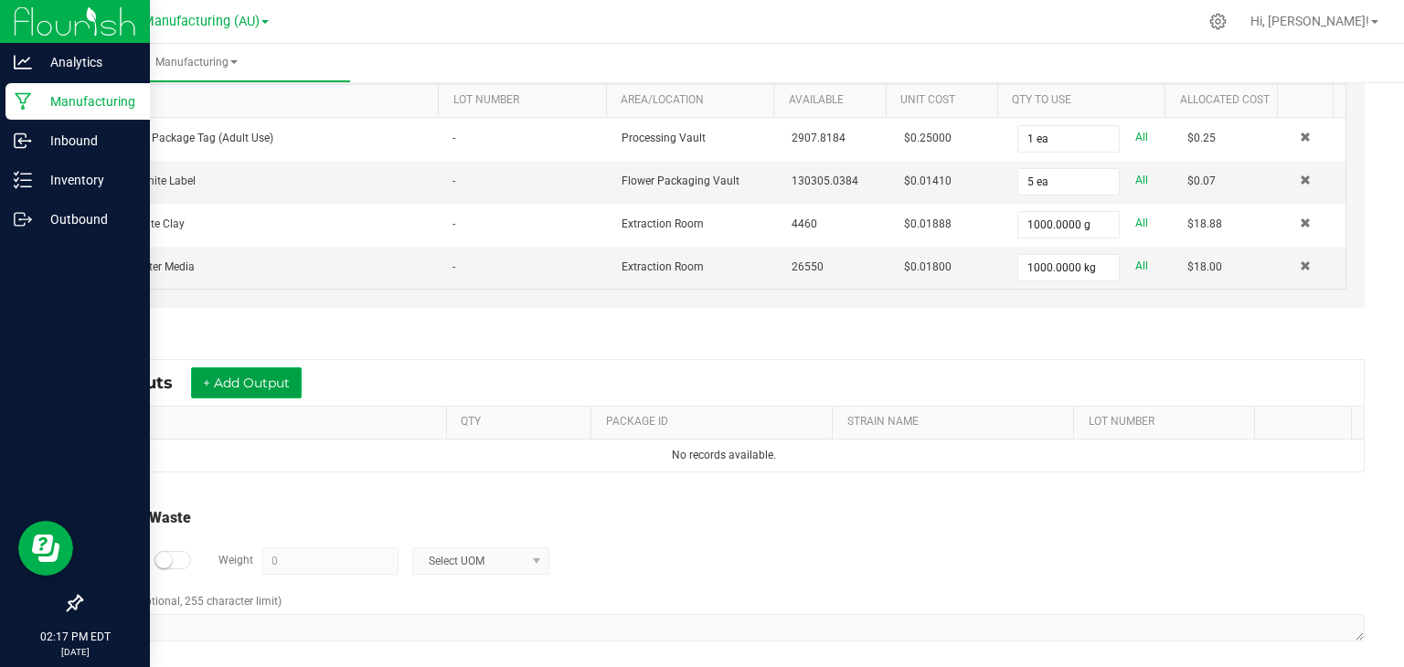
click at [253, 387] on button "+ Add Output" at bounding box center [246, 382] width 111 height 31
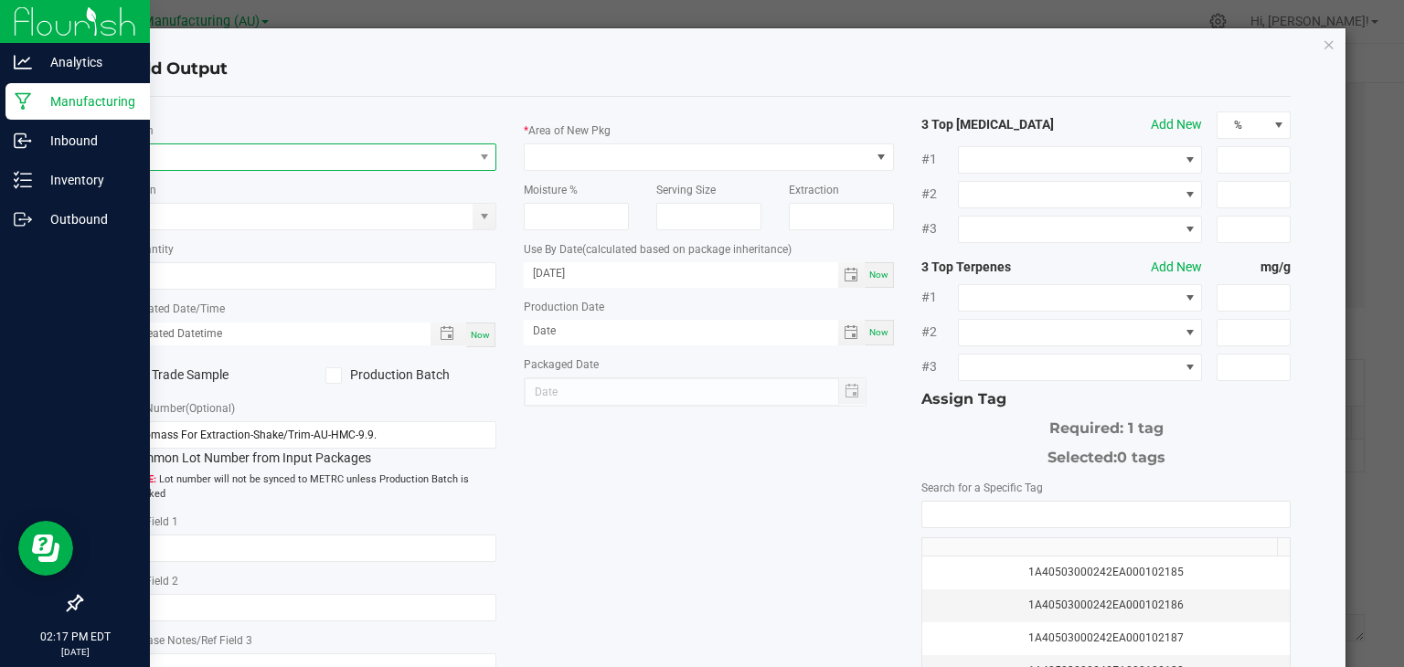
click at [286, 151] on span "NO DATA FOUND" at bounding box center [300, 157] width 345 height 26
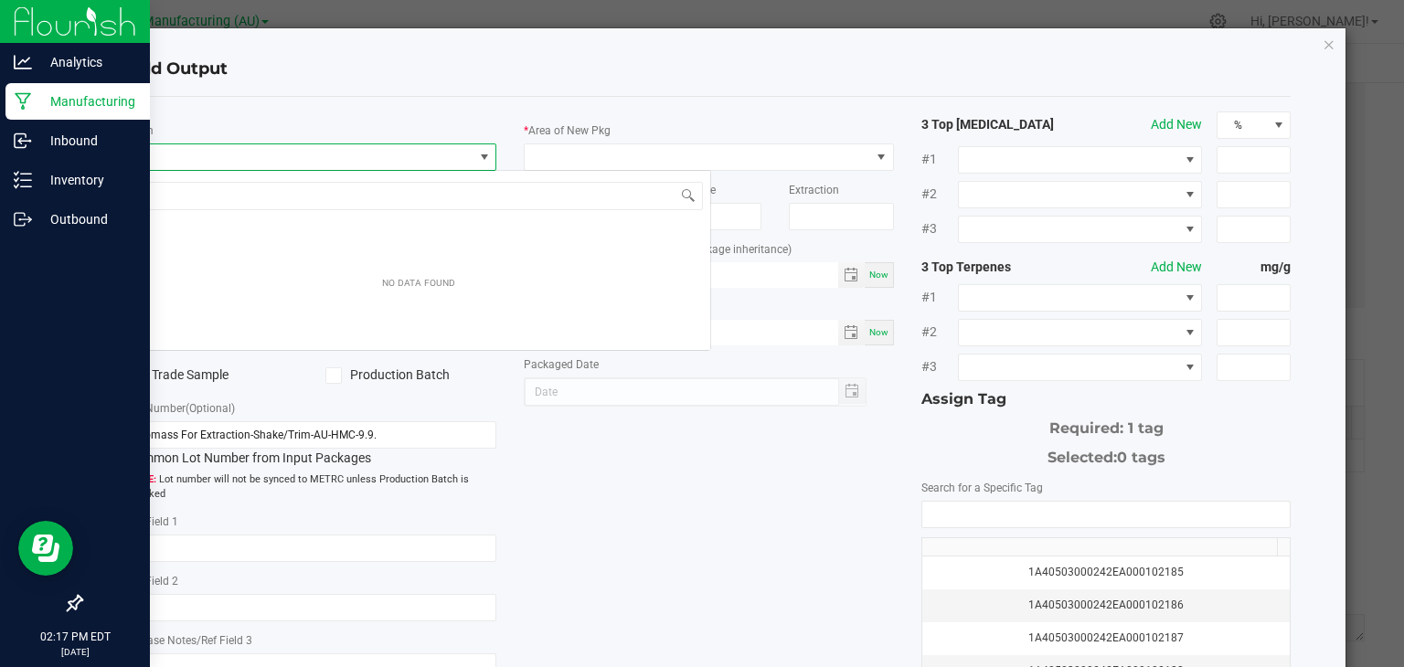
scroll to position [27, 366]
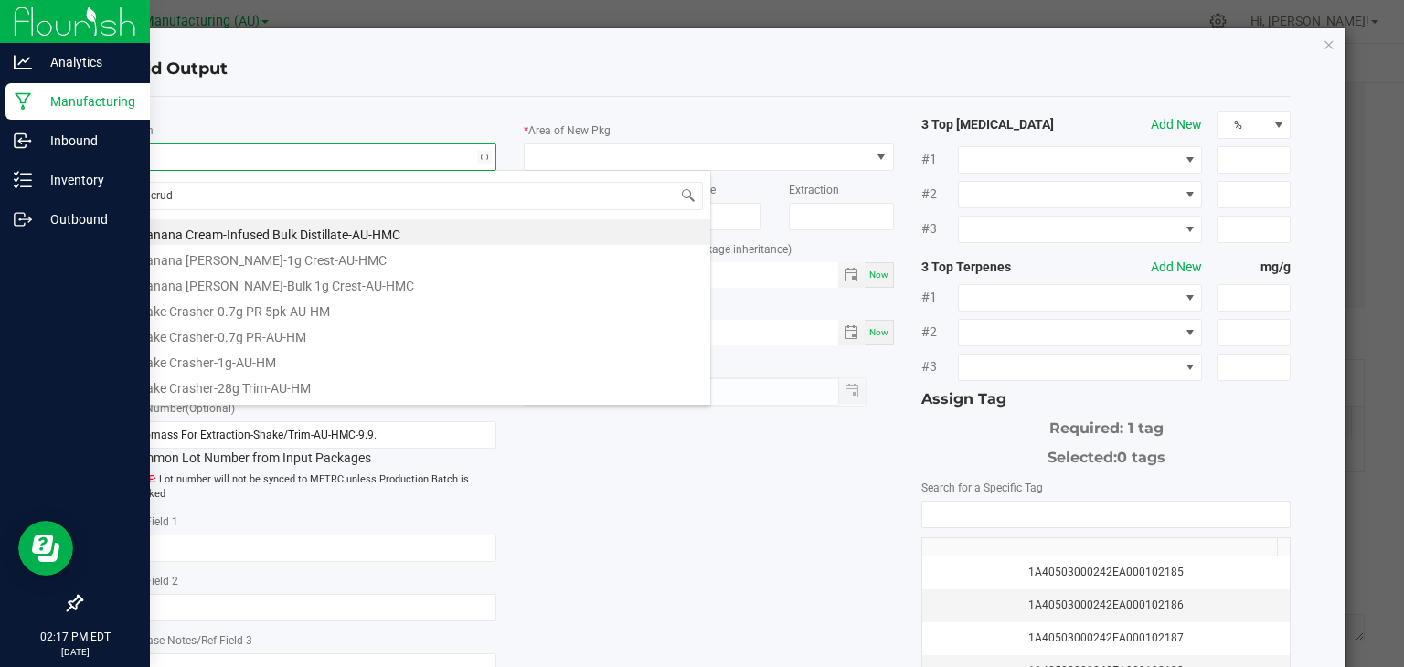
type input "crude"
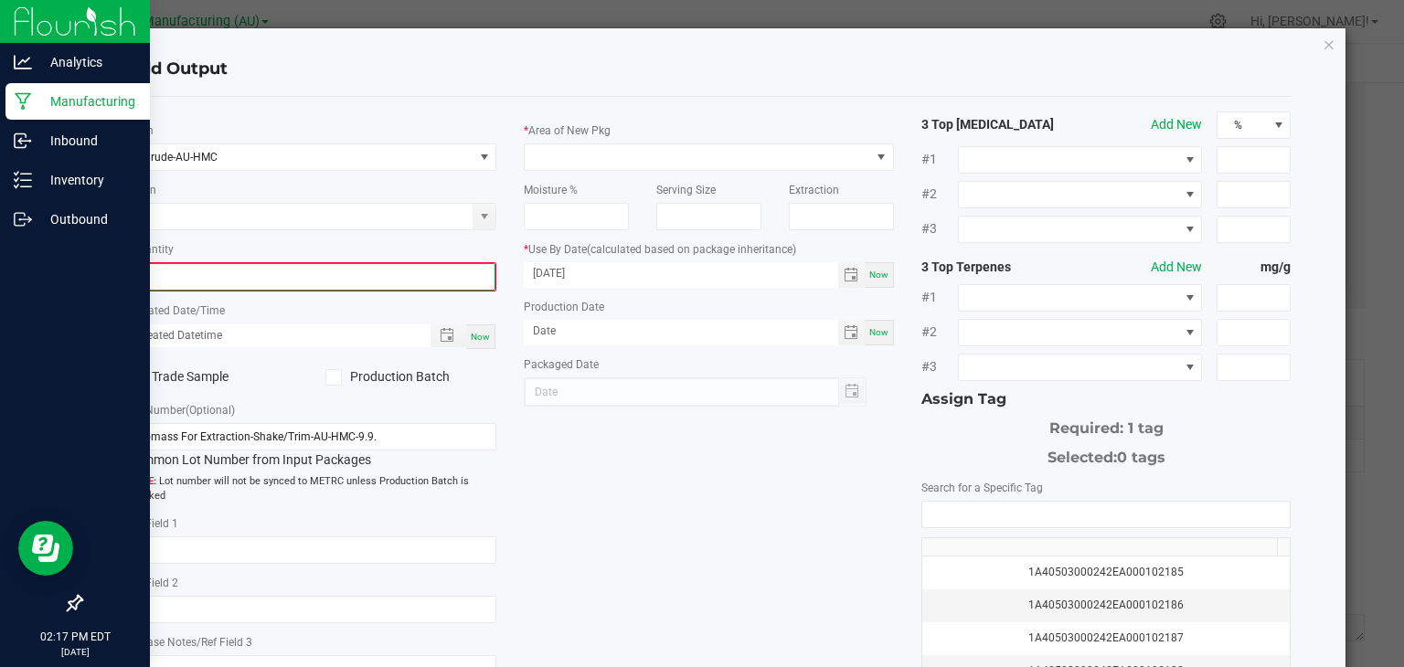
click at [226, 282] on input "0" at bounding box center [312, 277] width 366 height 26
type input "7480.0000 g"
click at [479, 339] on span "Now" at bounding box center [480, 335] width 19 height 10
type input "[DATE] 2:17 PM"
type input "[DATE]"
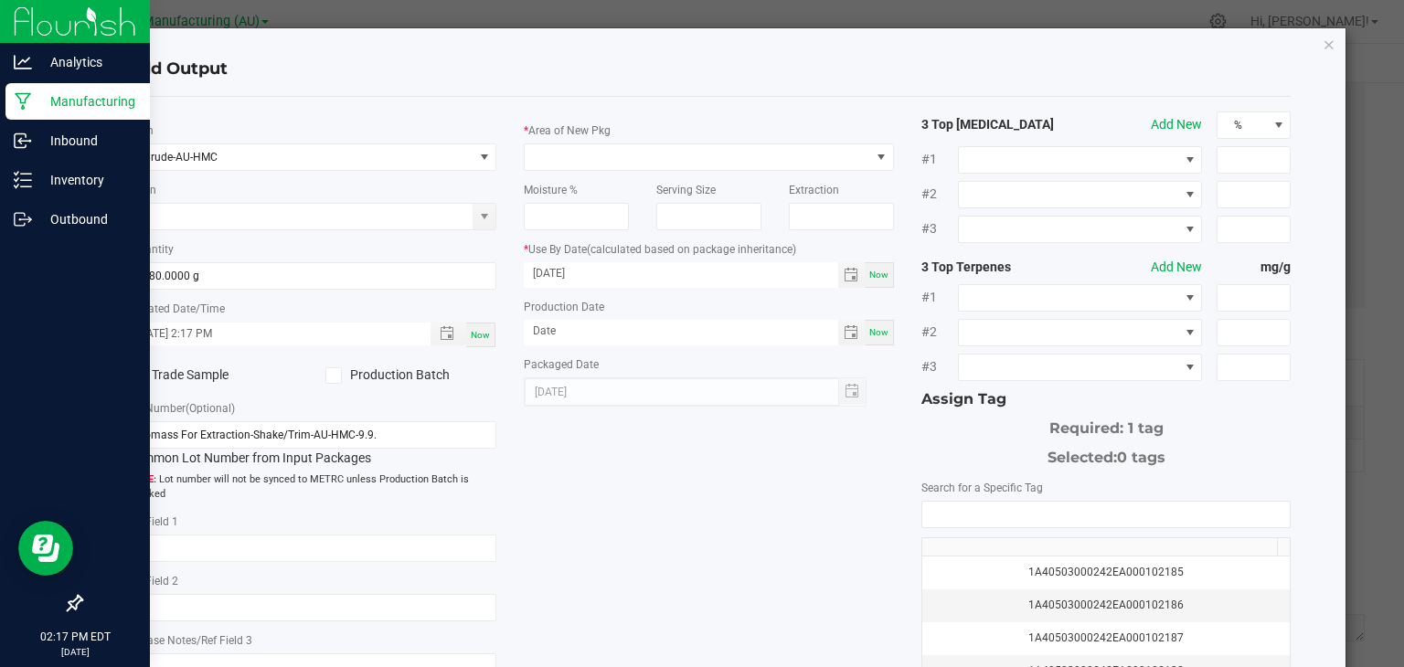
click at [332, 376] on icon at bounding box center [333, 376] width 12 height 0
click at [0, 0] on input "Production Batch" at bounding box center [0, 0] width 0 height 0
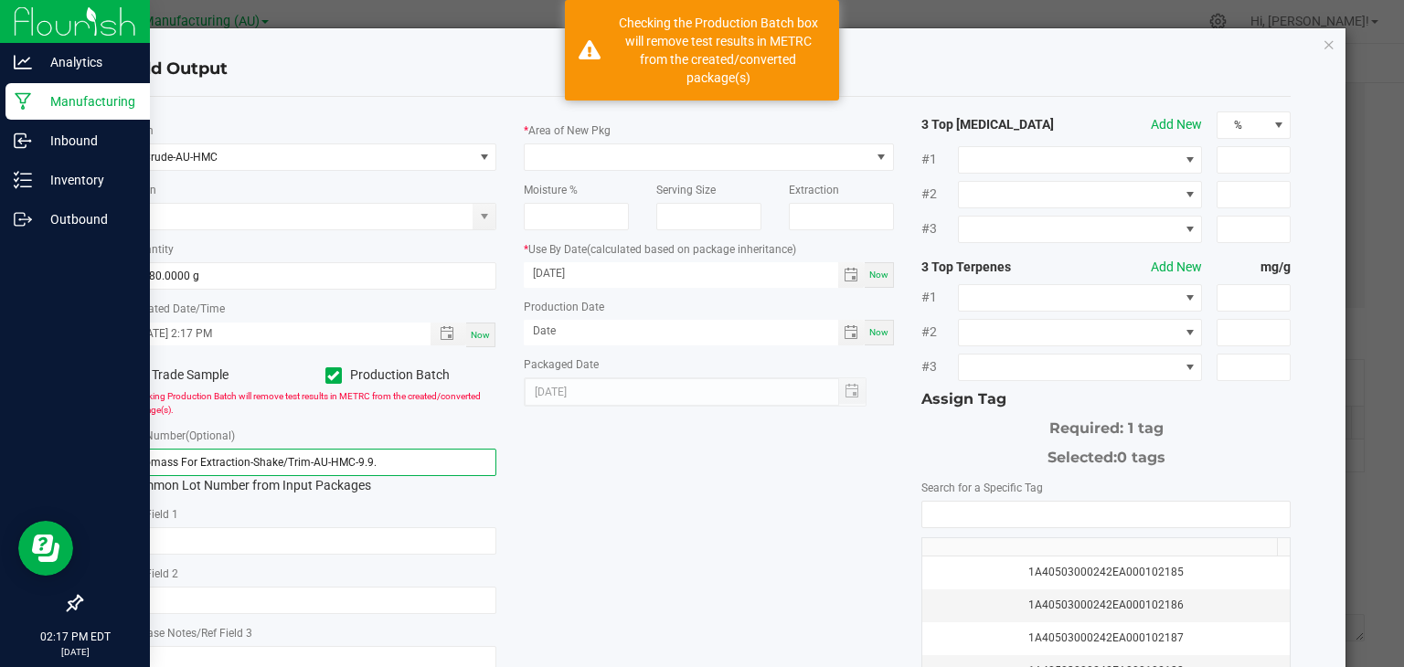
click at [391, 459] on input "Biomass For Extraction-Shake/Trim-AU-HMC-9.9." at bounding box center [312, 462] width 370 height 27
type input "B"
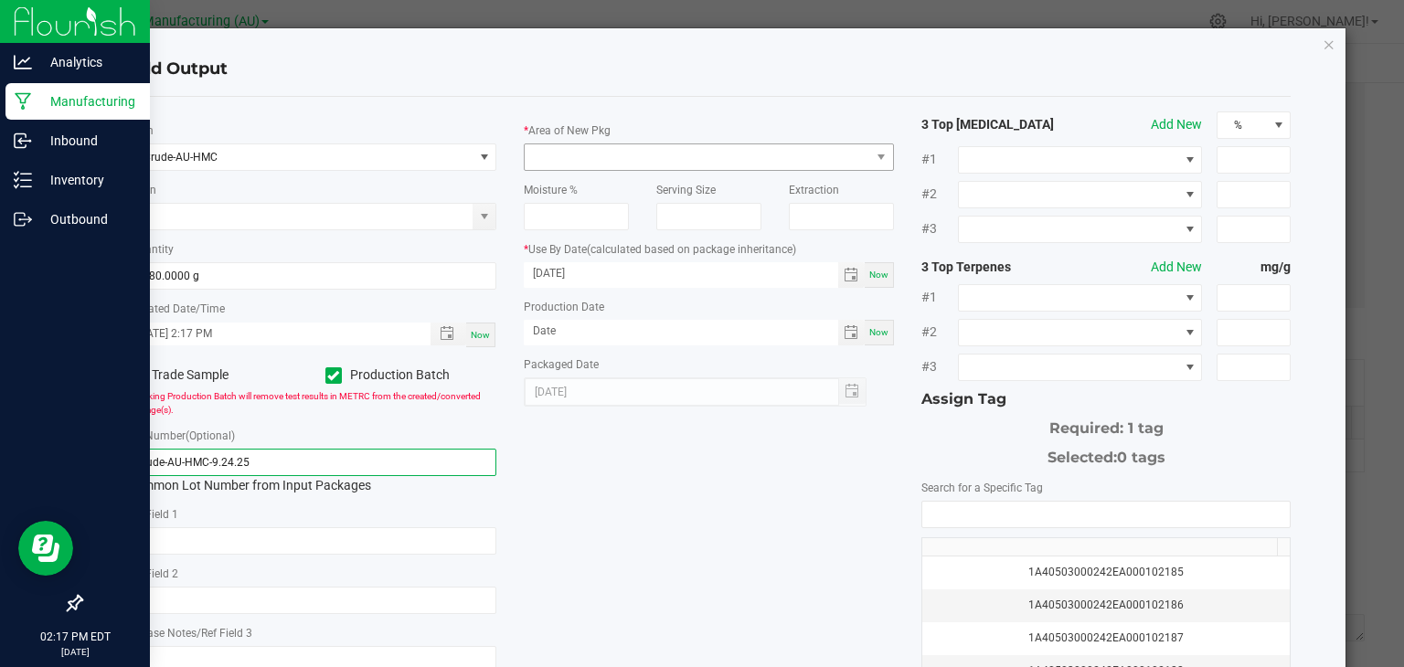
type input "Crude-AU-HMC-9.24.25"
click at [703, 151] on span at bounding box center [697, 157] width 345 height 26
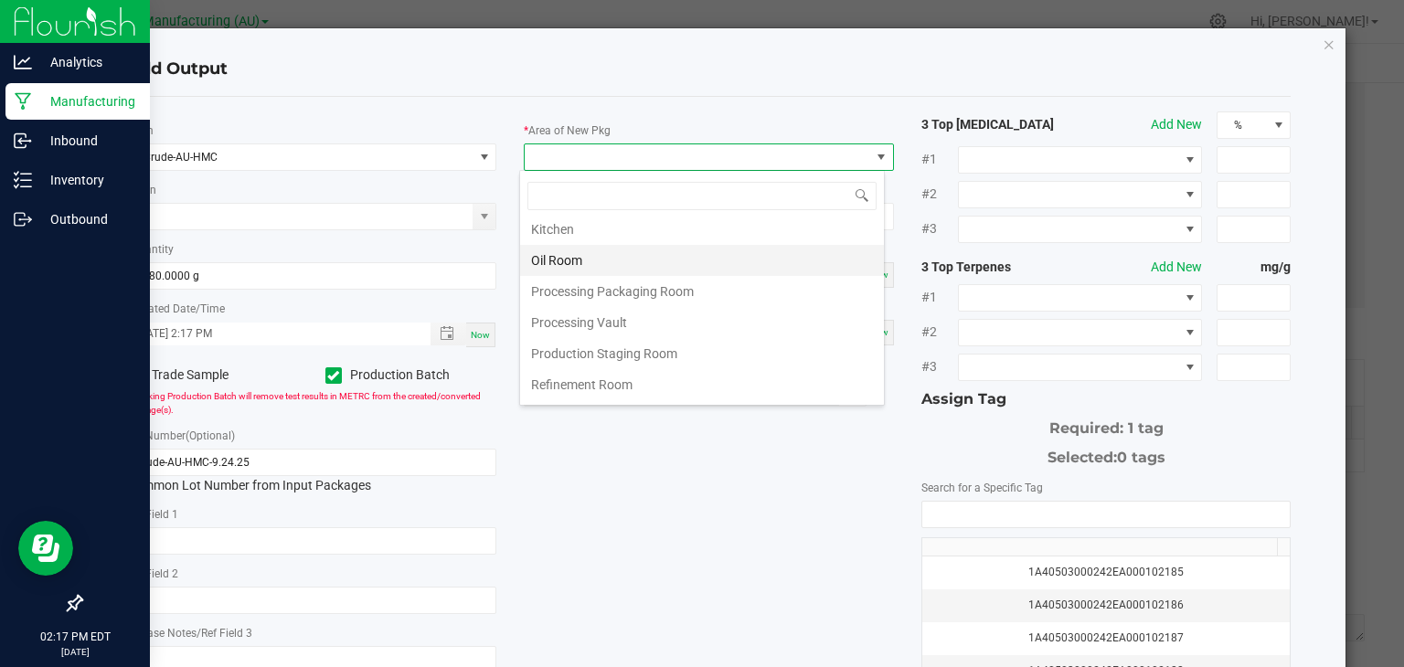
scroll to position [255, 0]
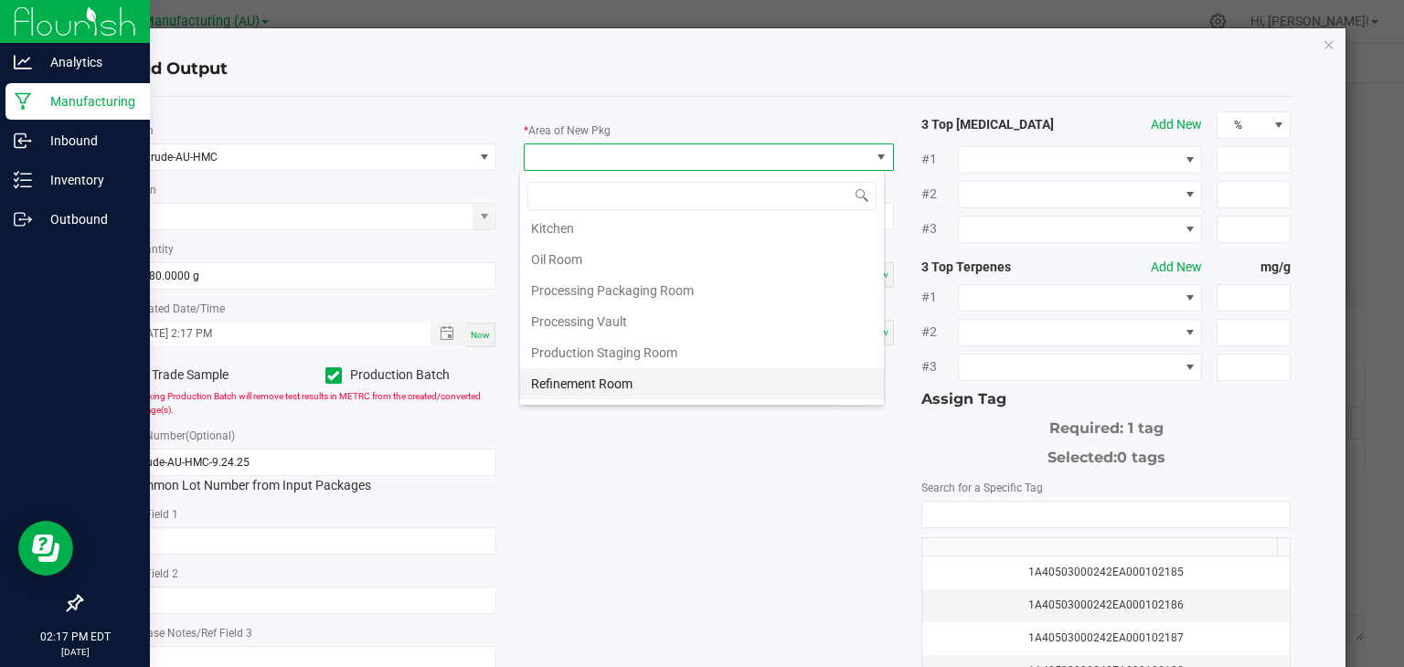
click at [627, 375] on li "Refinement Room" at bounding box center [702, 383] width 364 height 31
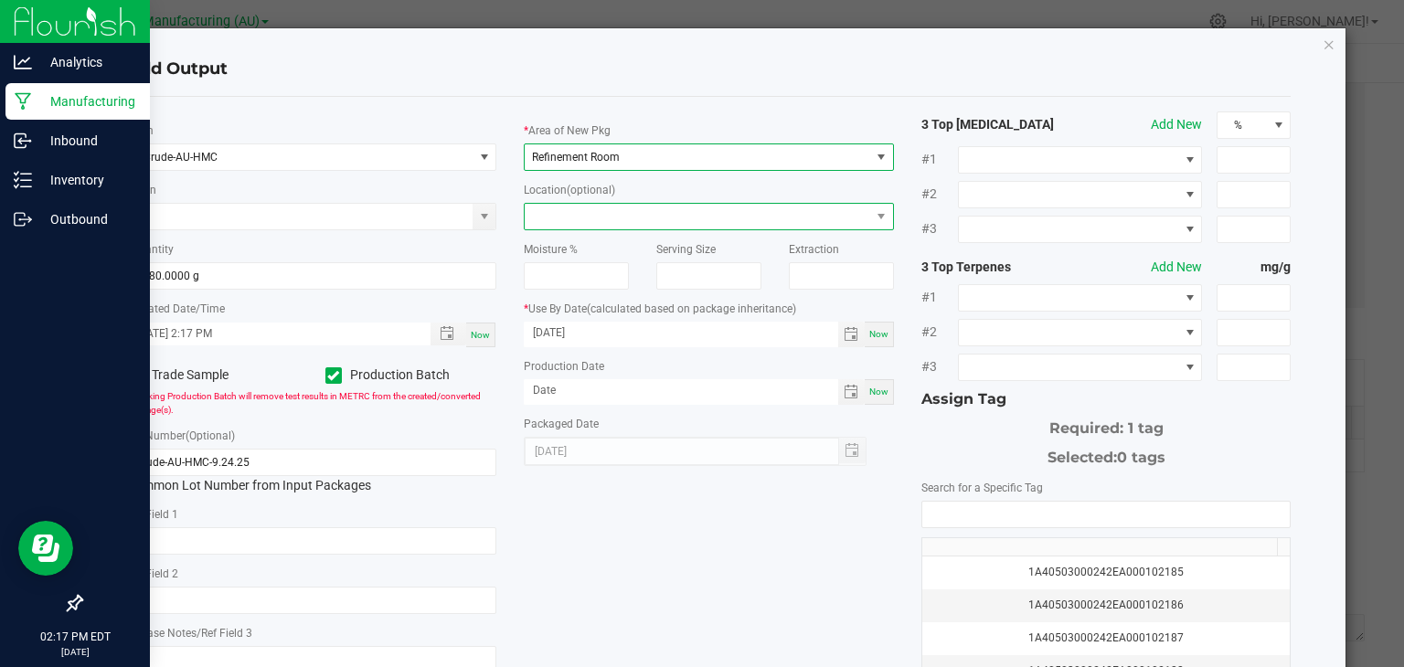
click at [599, 218] on span at bounding box center [697, 217] width 345 height 26
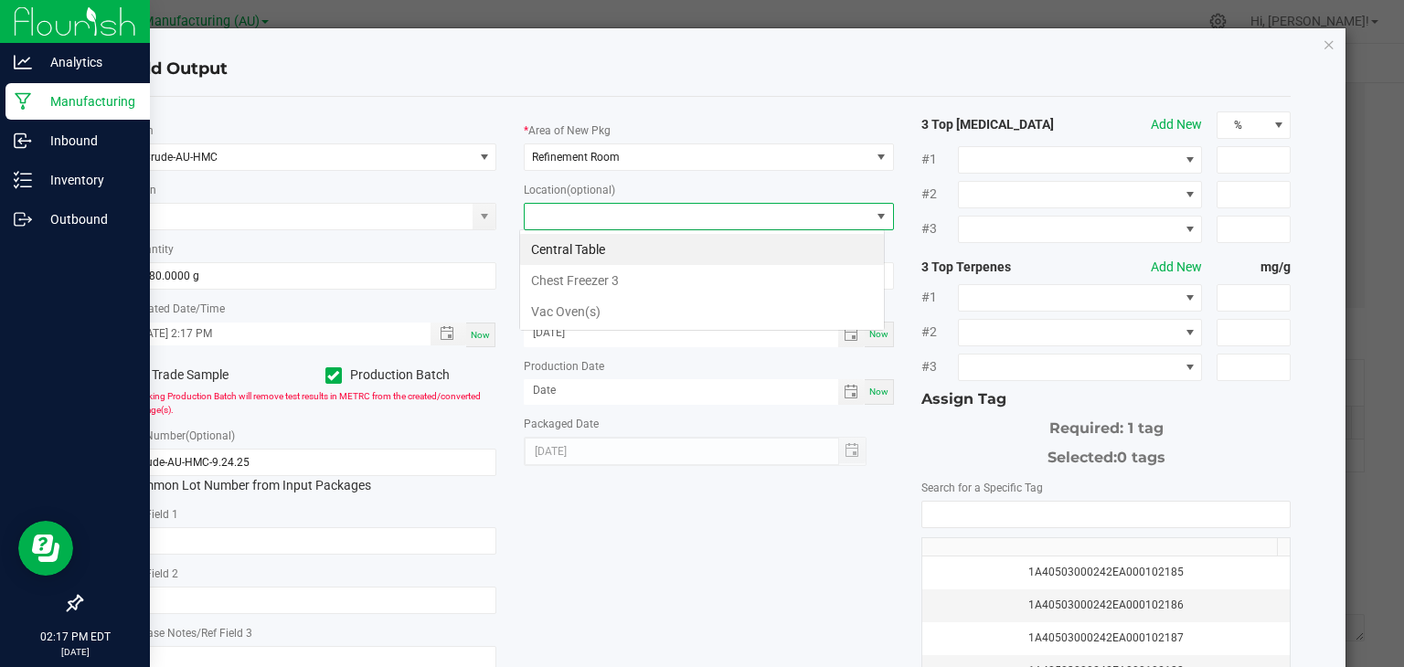
scroll to position [27, 366]
click at [601, 307] on li "Vac Oven(s)" at bounding box center [702, 311] width 364 height 31
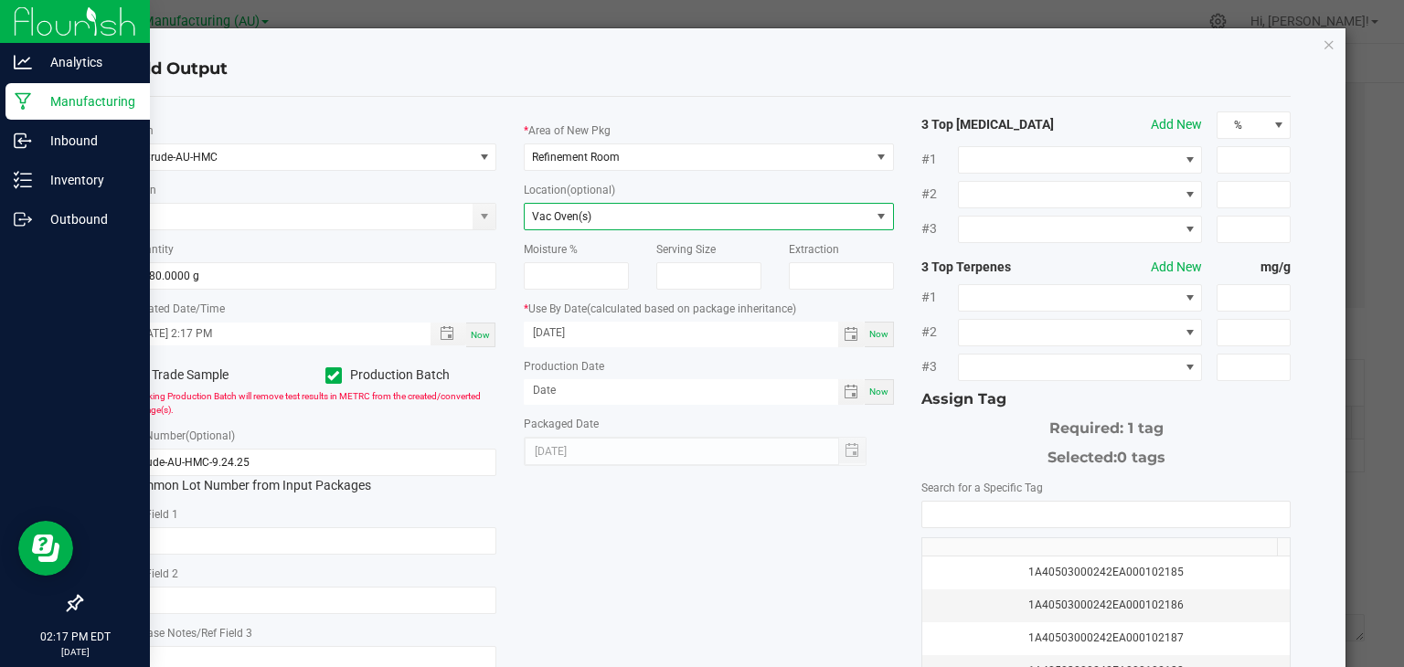
click at [871, 390] on span "Now" at bounding box center [878, 392] width 19 height 10
type input "[DATE]"
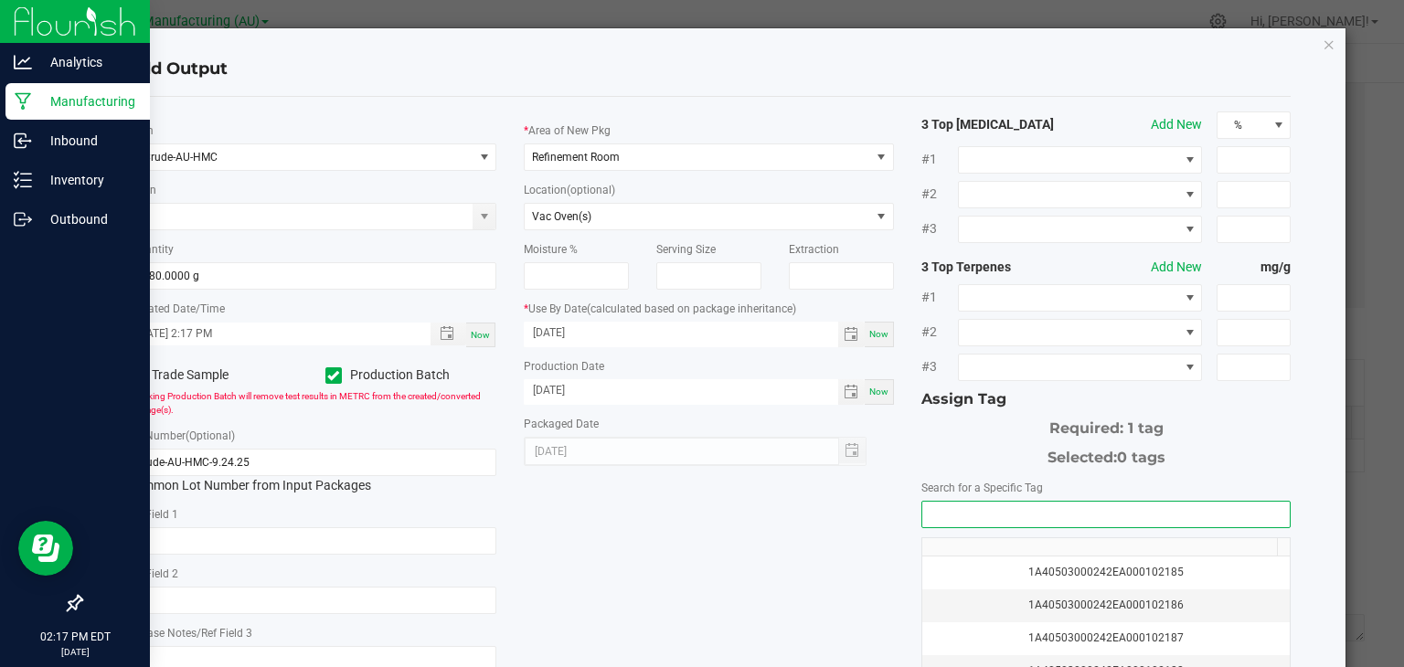
click at [969, 506] on input "NO DATA FOUND" at bounding box center [1106, 515] width 368 height 26
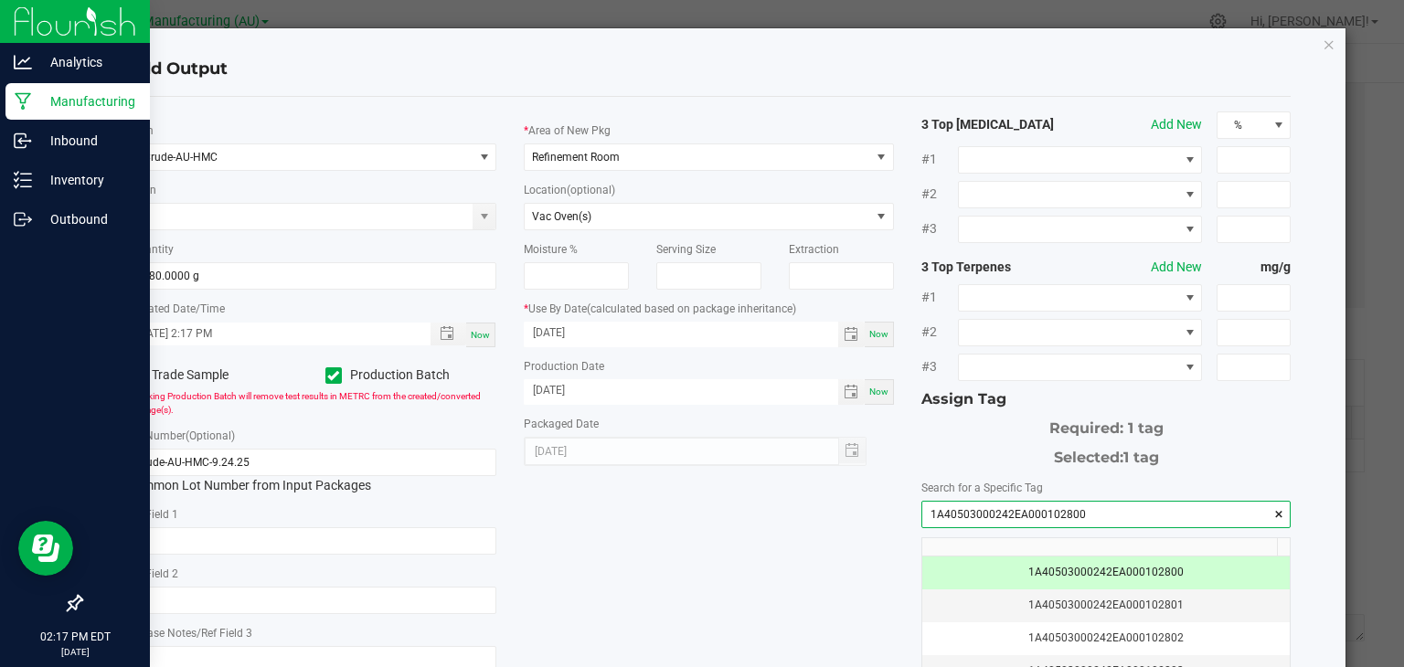
scroll to position [202, 0]
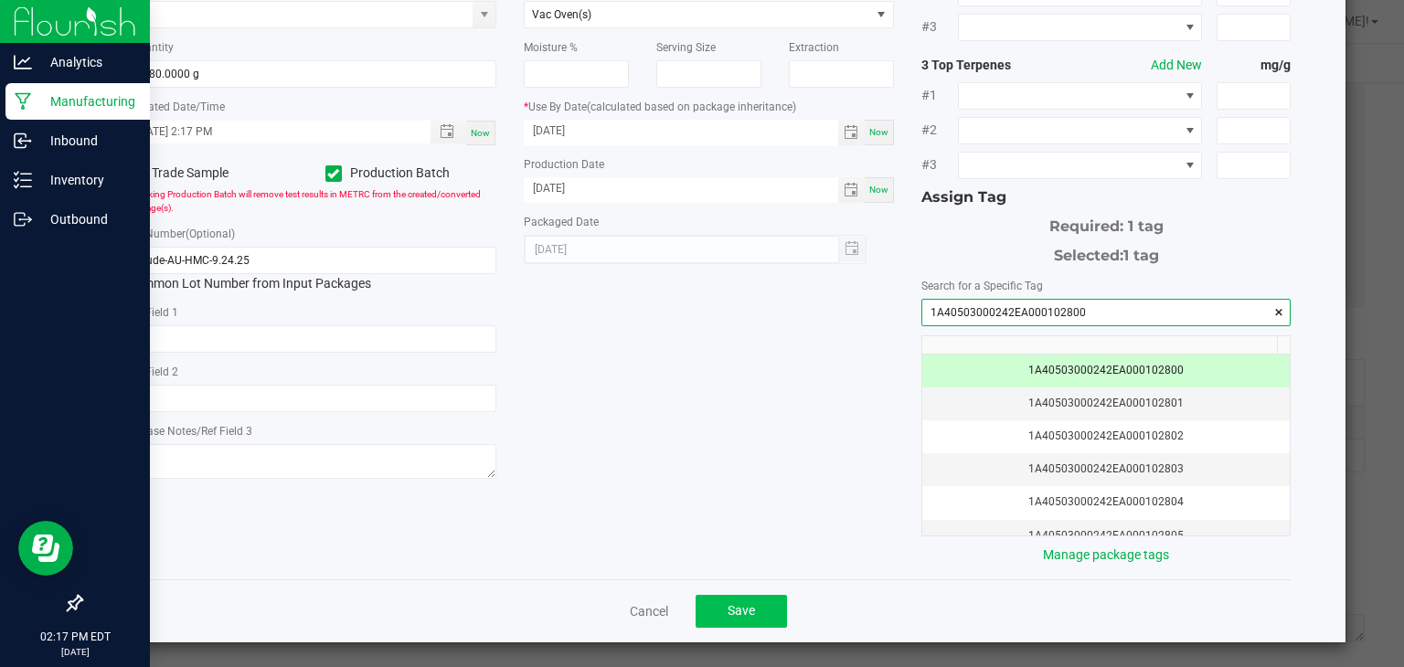
type input "1A40503000242EA000102800"
click at [738, 603] on span "Save" at bounding box center [740, 610] width 27 height 15
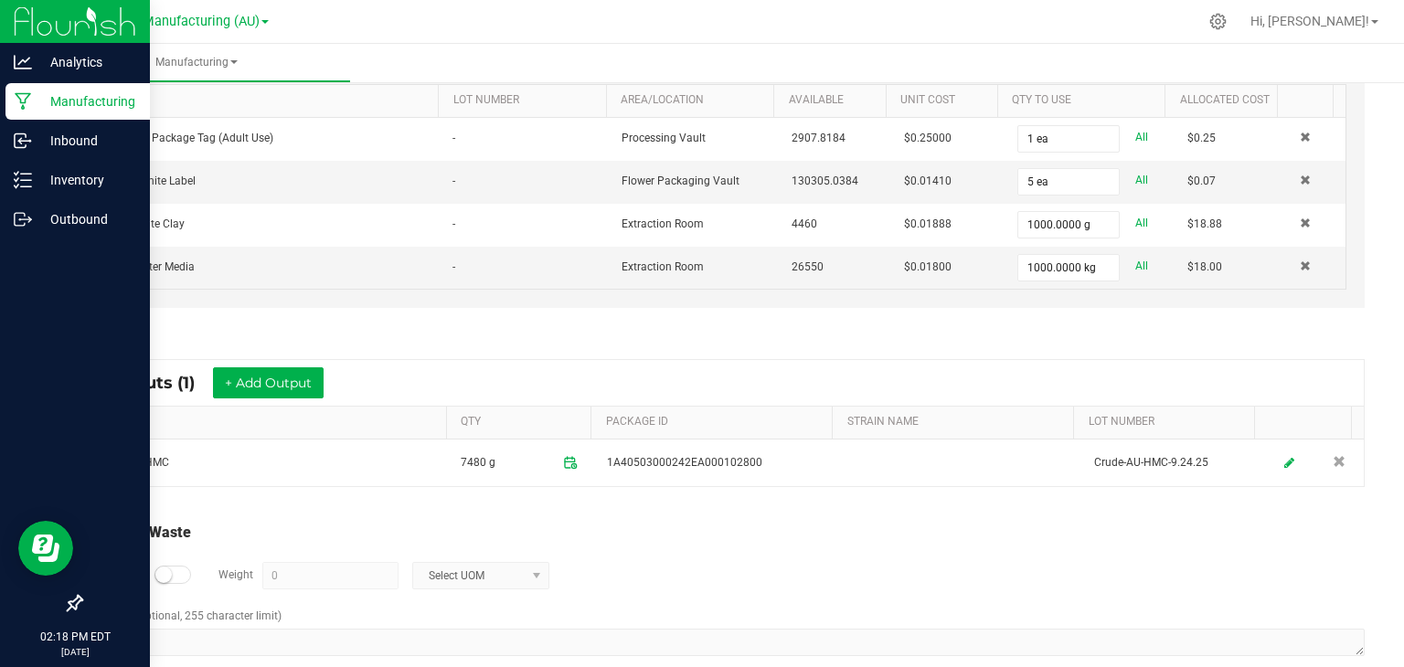
click at [1331, 348] on div "* Outputs (1) + Add Output ITEM QTY PACKAGE ID STRAIN NAME LOT NUMBER Crude-AU-…" at bounding box center [724, 423] width 1314 height 161
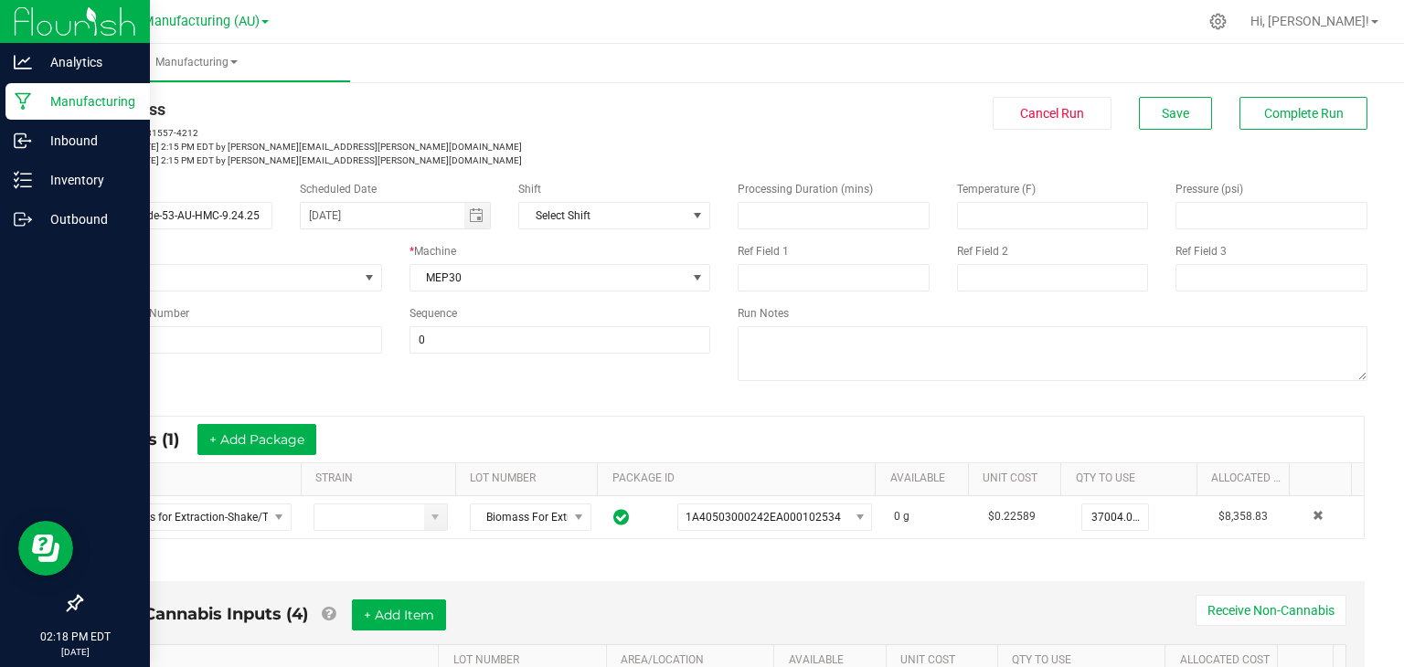
scroll to position [0, 0]
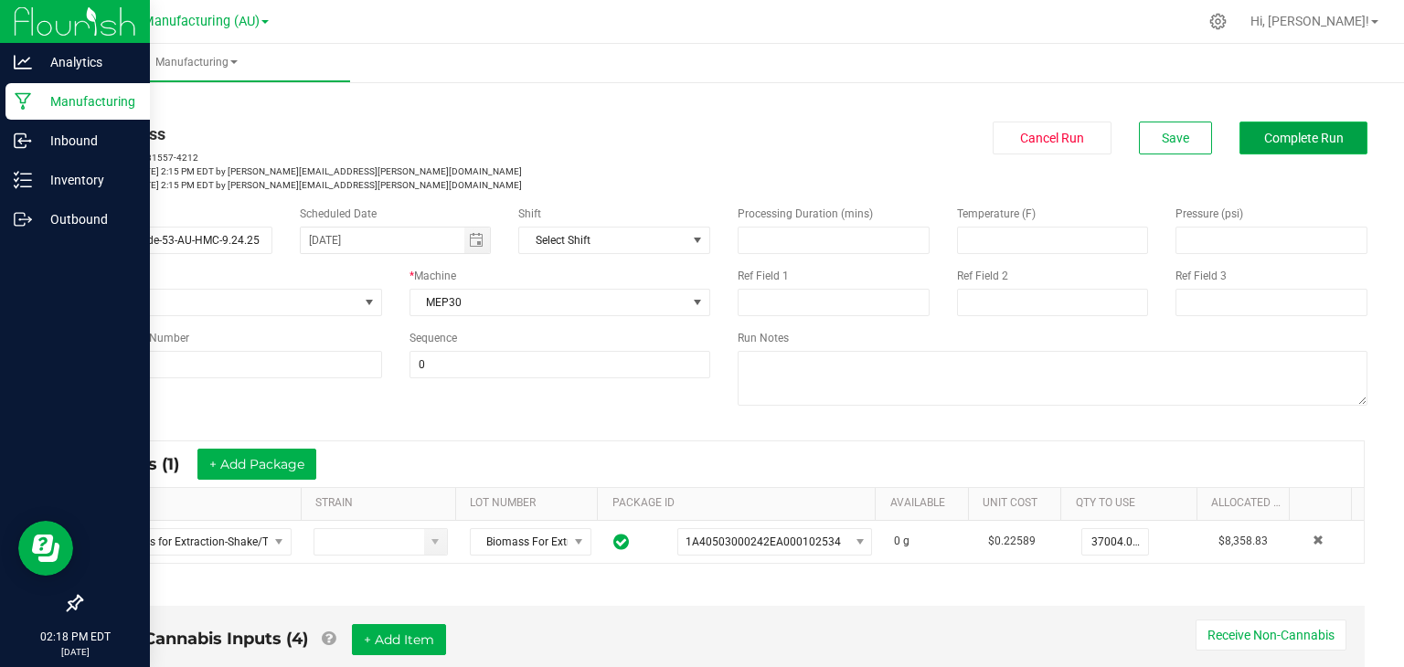
click at [1288, 132] on span "Complete Run" at bounding box center [1304, 138] width 80 height 15
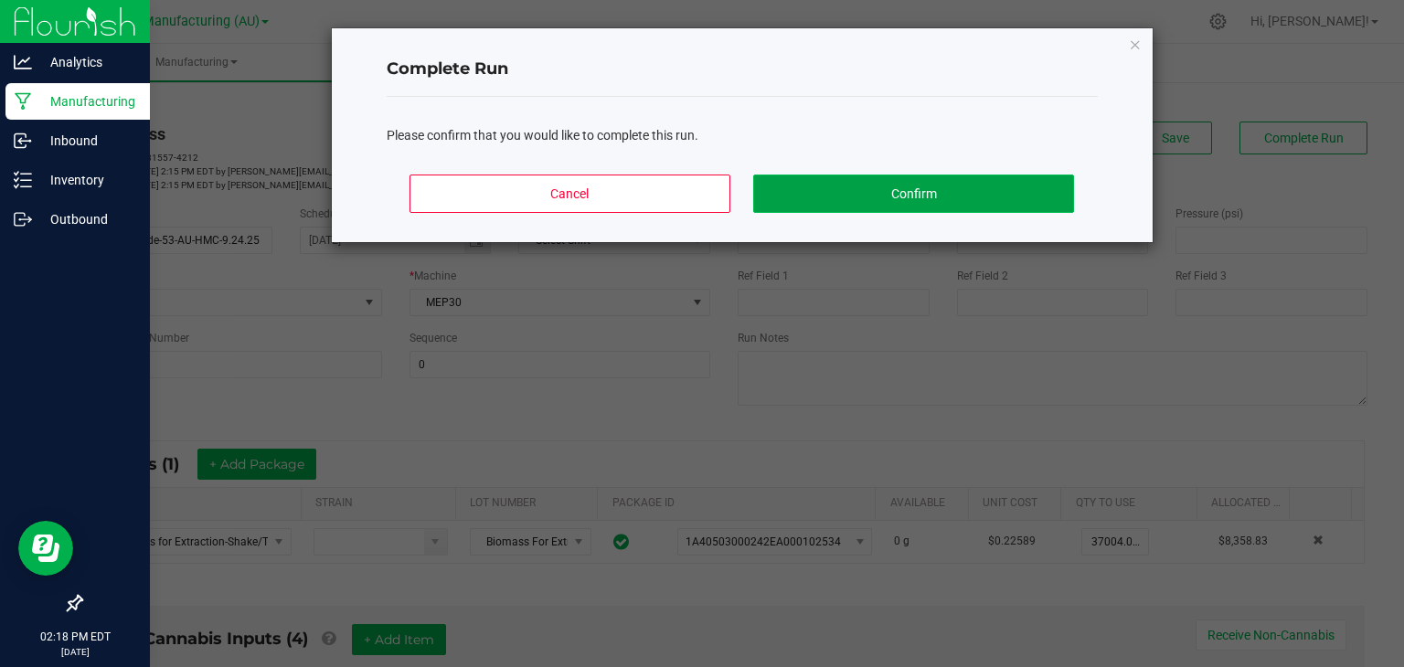
click at [969, 180] on button "Confirm" at bounding box center [913, 194] width 320 height 38
